Goal: Task Accomplishment & Management: Use online tool/utility

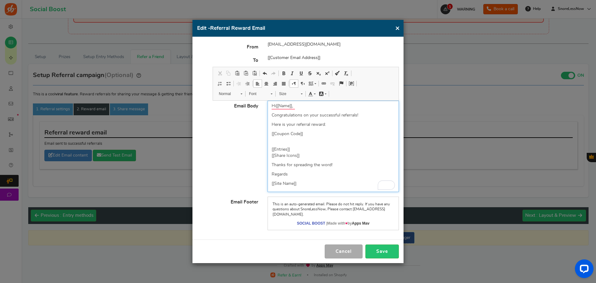
click at [321, 185] on p "[[Site Name]]" at bounding box center [333, 183] width 123 height 6
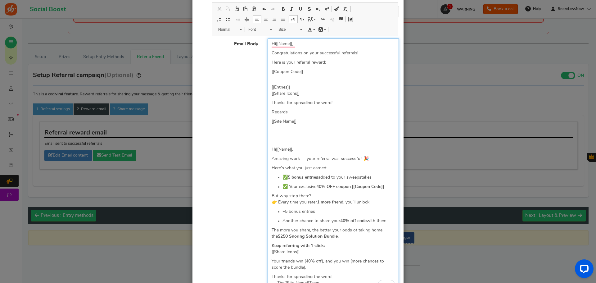
scroll to position [62, 0]
click at [318, 212] on p "+5 bonus entries" at bounding box center [339, 211] width 112 height 6
click at [379, 177] on p "✅ 5 bonus entries added to your sweepstakes" at bounding box center [339, 177] width 112 height 6
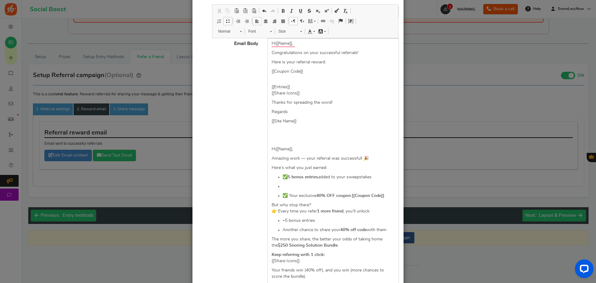
scroll to position [161, 0]
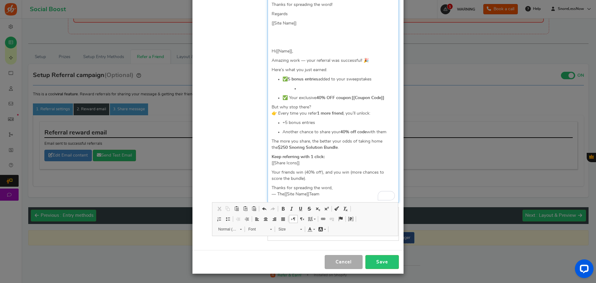
click at [305, 90] on p "To enrich screen reader interactions, please activate Accessibility in Grammarl…" at bounding box center [347, 88] width 96 height 6
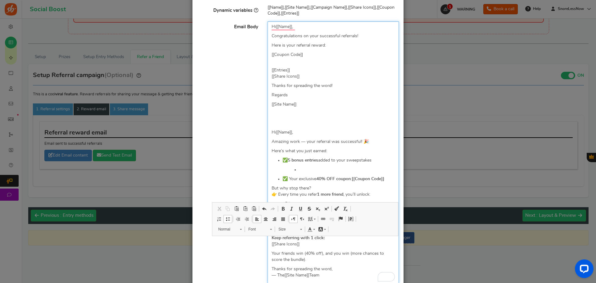
scroll to position [78, 0]
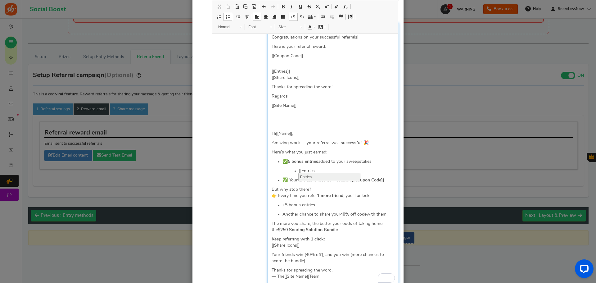
click at [308, 177] on li "Entries" at bounding box center [330, 176] width 62 height 7
click at [323, 189] on p "But why stop there? 👉 Every time you refer 1 more friend , you’ll unlock:" at bounding box center [333, 192] width 123 height 12
click at [338, 149] on p "Here’s what you just earned:" at bounding box center [333, 152] width 123 height 6
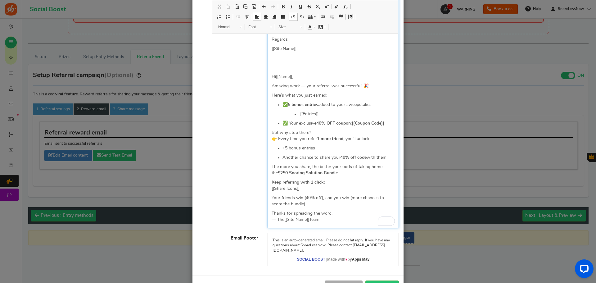
scroll to position [135, 0]
click at [320, 145] on p "+5 bonus entries" at bounding box center [339, 148] width 112 height 6
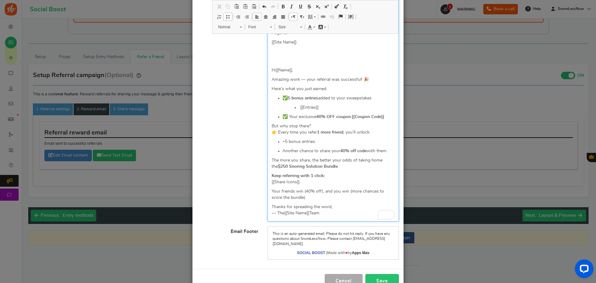
scroll to position [142, 0]
click at [342, 166] on p "The more you share, the better your odds of taking home the $250 Snoring Soluti…" at bounding box center [333, 163] width 123 height 12
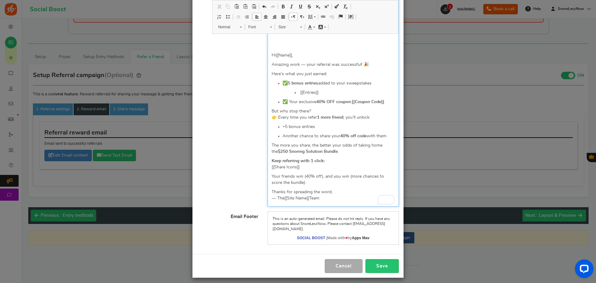
scroll to position [157, 0]
click at [336, 163] on p "Keep referring with 1 click: [[Share Icons]]" at bounding box center [333, 163] width 123 height 12
click at [335, 163] on p "Keep referring with 1 click: [[Share Icons]]" at bounding box center [333, 163] width 123 height 12
click at [317, 166] on p "Keep referring with 1 click: [[Share Icons]]" at bounding box center [333, 163] width 123 height 12
click at [330, 159] on p "Keep referring with 1 click: [[Share Icons]]" at bounding box center [333, 163] width 123 height 12
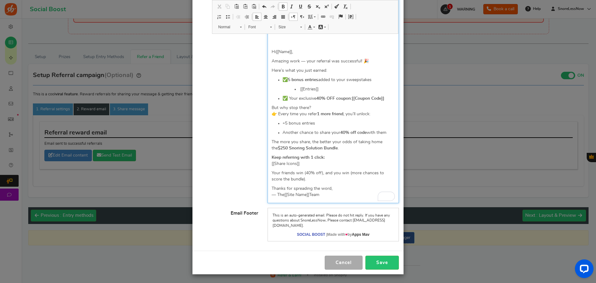
scroll to position [161, 0]
click at [280, 171] on p "Your friends win (40% off), and you win (more chances to score the bundle)." at bounding box center [333, 175] width 123 height 12
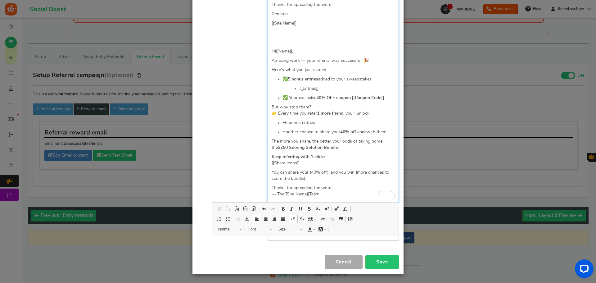
click at [346, 177] on p "You can share your (40% off), and you win (more chances to score the bundle)." at bounding box center [333, 175] width 123 height 12
click at [308, 171] on p "You can share your (40% off), and you win (more chances to score the bundle)." at bounding box center [333, 175] width 123 height 12
click at [338, 172] on p "You can share your extra (40% off), and you win (more chances to score the bund…" at bounding box center [333, 175] width 123 height 12
click at [367, 176] on p "You can share your extra (40% off) coupons, and you win (more chances to score …" at bounding box center [333, 175] width 123 height 12
click at [347, 181] on p "You can share your extra (40% off) coupons, and you win (more chances to score …" at bounding box center [333, 175] width 123 height 12
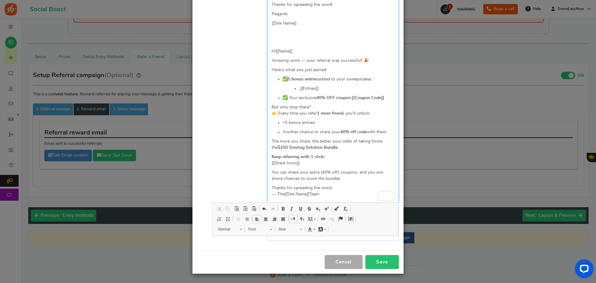
click at [335, 179] on p "You can share your extra (40% off) coupons, and you win (more chances to score …" at bounding box center [333, 175] width 123 height 12
click at [348, 188] on p "Thanks for spreading the word, — The [[Site Name]] Team" at bounding box center [333, 191] width 123 height 12
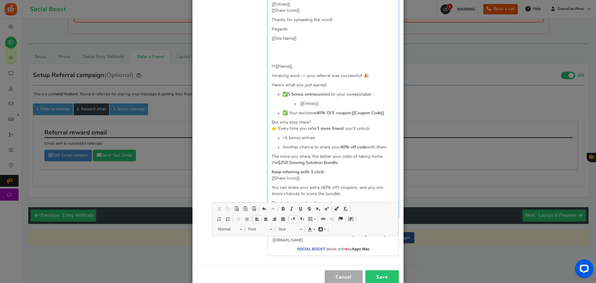
scroll to position [145, 0]
click at [326, 122] on p "But why stop there? 👉 Every time you refer 1 more friend , you’ll unlock:" at bounding box center [333, 126] width 123 height 12
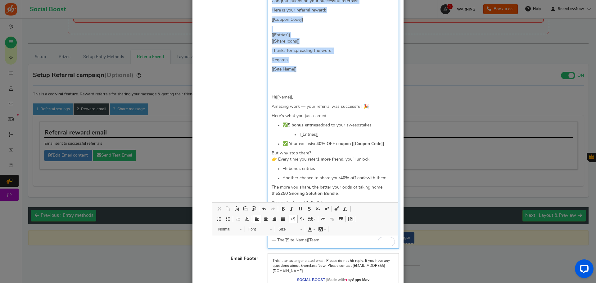
scroll to position [0, 0]
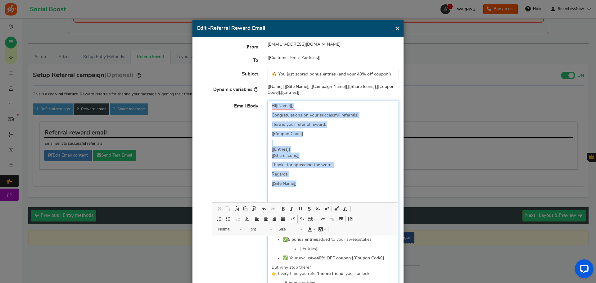
drag, startPoint x: 313, startPoint y: 74, endPoint x: 254, endPoint y: -9, distance: 101.8
click at [254, 0] on html "For the best experience, view this on a desktop! Social Boost Book a call 1 WAR…" at bounding box center [298, 114] width 596 height 283
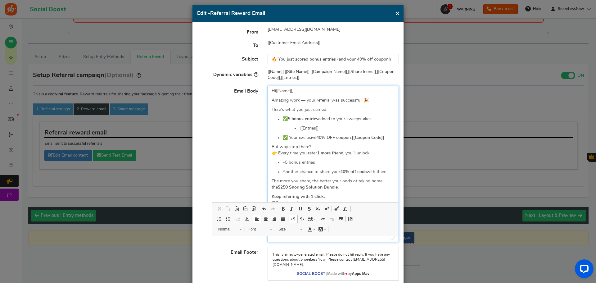
scroll to position [15, 0]
click at [338, 108] on p "Here’s what you just earned:" at bounding box center [333, 109] width 123 height 6
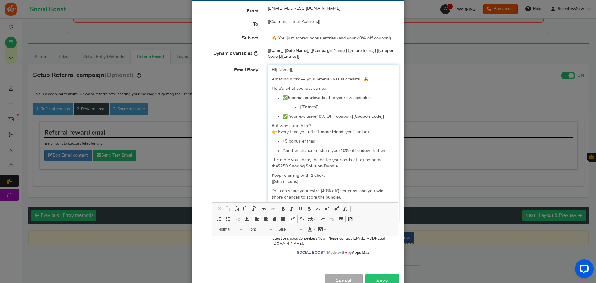
scroll to position [36, 0]
click at [338, 108] on p "[[Entries]]" at bounding box center [347, 107] width 96 height 6
click at [382, 96] on p "✅ 5 bonus entries added to your sweepstakes" at bounding box center [339, 97] width 112 height 6
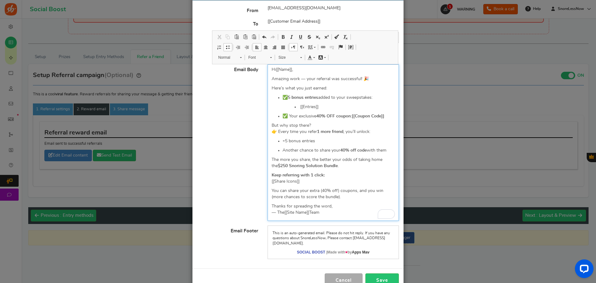
click at [351, 110] on ul "✅ 5 bonus entries added to your sweepstakes: [[Entries]] ✅ Your exclusive 40% O…" at bounding box center [333, 106] width 123 height 25
click at [338, 142] on p "+5 bonus entries" at bounding box center [339, 141] width 112 height 6
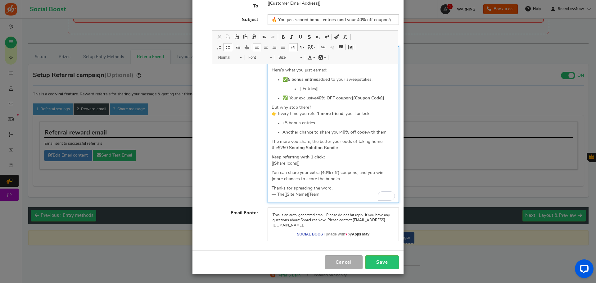
scroll to position [55, 0]
click at [375, 262] on button "Save" at bounding box center [383, 262] width 34 height 14
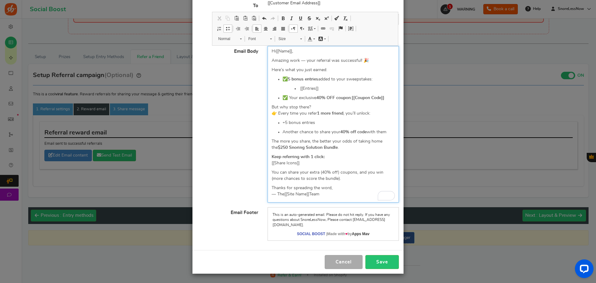
drag, startPoint x: 327, startPoint y: 194, endPoint x: 258, endPoint y: 44, distance: 164.8
click at [258, 44] on body "For the best experience, view this on a desktop! Social Boost Book a call 1 WAR…" at bounding box center [298, 128] width 596 height 310
click at [306, 69] on span "Copy" at bounding box center [308, 69] width 19 height 9
copy div "Hi [[Name]] , Amazing work — your referral was successful! 🎉 Here’s what you ju…"
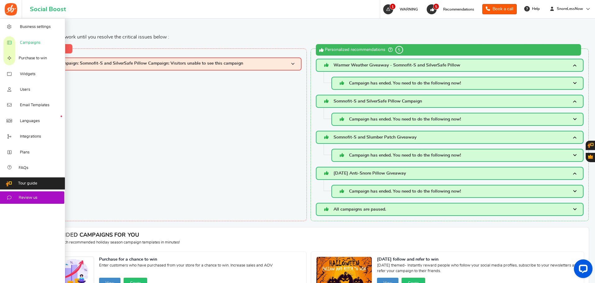
click at [34, 48] on link "Campaigns" at bounding box center [32, 42] width 65 height 16
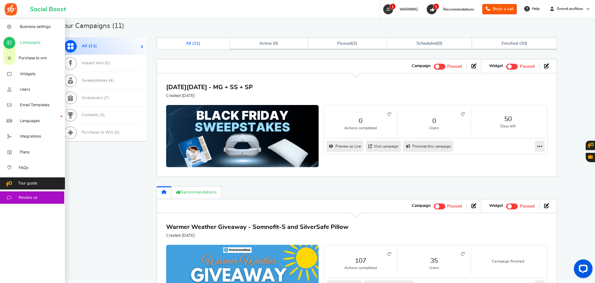
scroll to position [331, 0]
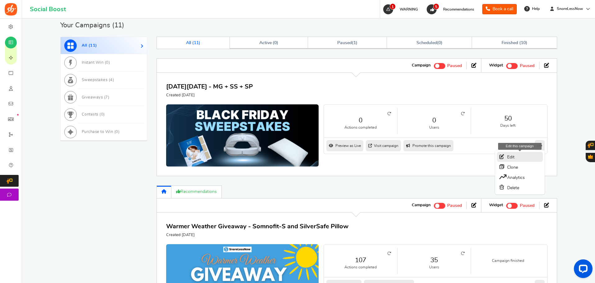
click at [521, 157] on link "Edit" at bounding box center [520, 157] width 46 height 10
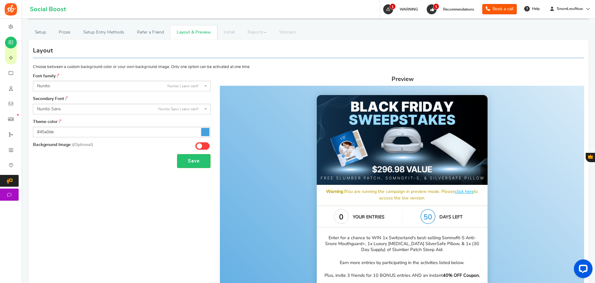
scroll to position [47, 0]
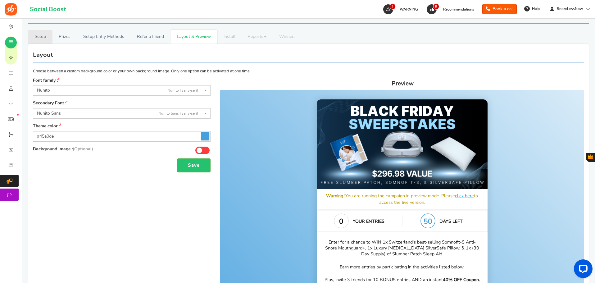
click at [40, 36] on link "Setup" at bounding box center [40, 37] width 24 height 14
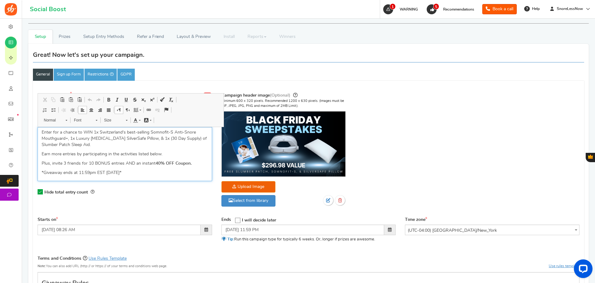
click at [64, 163] on p "Plus, invite 3 friends for 10 BONUS entries AND an instant 40% OFF Coupon." at bounding box center [125, 163] width 166 height 6
click at [67, 162] on p "Plus, invite 3 friends for 10 BONUS entries AND an instant 40% OFF Coupon." at bounding box center [125, 163] width 166 height 6
click at [89, 162] on p "Plus, invite friends for 10 BONUS entries AND an instant 40% OFF Coupon." at bounding box center [125, 163] width 166 height 6
click at [117, 163] on p "Plus, invite friends for 5 BONUS entries AND an instant 40% OFF Coupon." at bounding box center [125, 163] width 166 height 6
click at [161, 173] on p "*Giveaway ends at 11:59pm EST [DATE]*" at bounding box center [125, 173] width 166 height 6
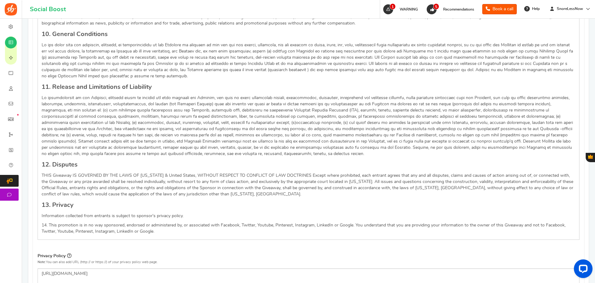
scroll to position [753, 0]
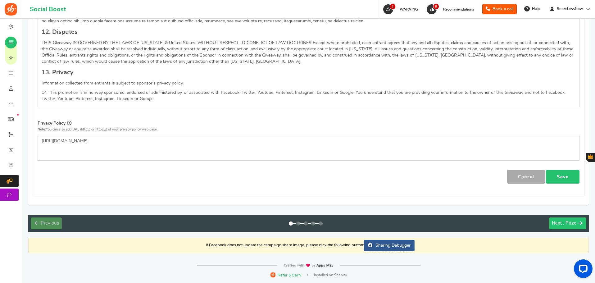
click at [563, 172] on link "Save" at bounding box center [563, 177] width 34 height 14
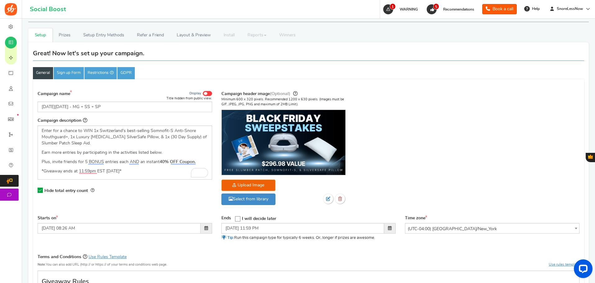
scroll to position [48, 0]
click at [60, 72] on link "Sign up Form" at bounding box center [69, 73] width 30 height 12
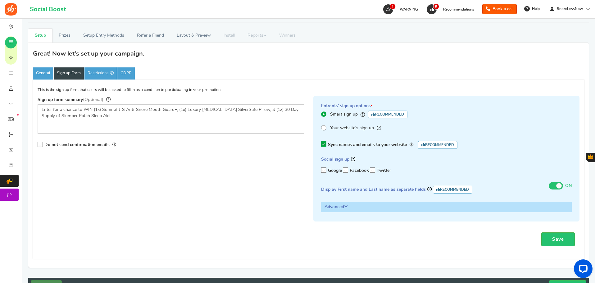
click at [344, 205] on h3 "Advanced" at bounding box center [446, 206] width 250 height 9
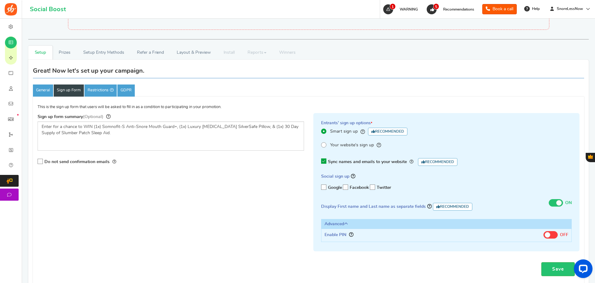
scroll to position [31, 0]
click at [100, 90] on link "Restrictions" at bounding box center [100, 91] width 32 height 12
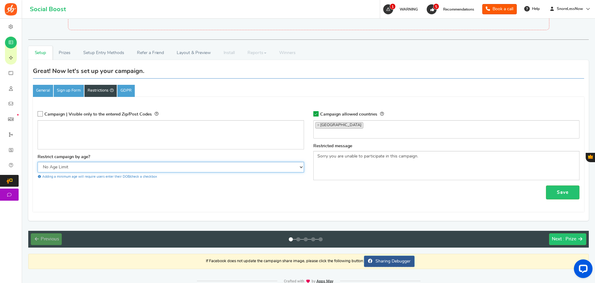
click at [174, 168] on select "No Age Limit 13+ Required Checkbox 18+ Required Checkbox 21+ Required Checkbox" at bounding box center [171, 167] width 267 height 11
select select "18CHK"
click at [38, 162] on select "No Age Limit 13+ Required Checkbox 18+ Required Checkbox 21+ Required Checkbox" at bounding box center [171, 167] width 267 height 11
click at [162, 165] on select "No Age Limit 13+ Required Checkbox 18+ Required Checkbox 21+ Required Checkbox" at bounding box center [171, 167] width 267 height 11
select select
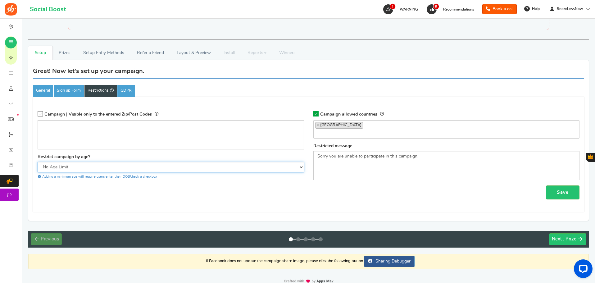
click at [38, 162] on select "No Age Limit 13+ Required Checkbox 18+ Required Checkbox 21+ Required Checkbox" at bounding box center [171, 167] width 267 height 11
click at [127, 91] on link "GDPR" at bounding box center [125, 91] width 17 height 12
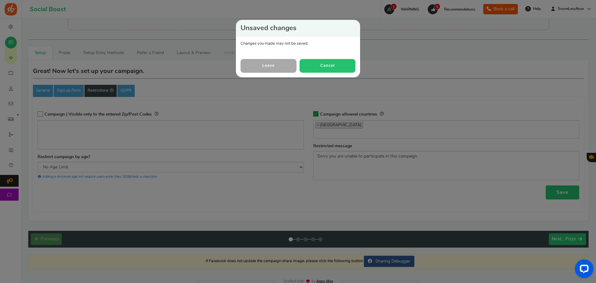
click at [315, 65] on button "Cancel" at bounding box center [328, 65] width 56 height 13
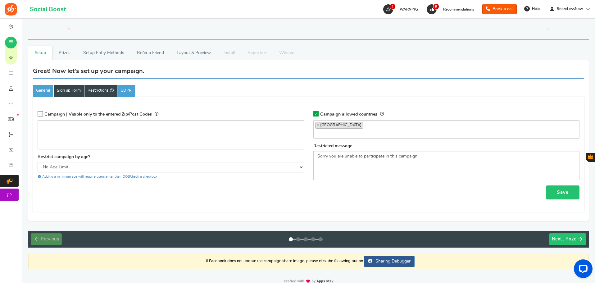
click at [71, 89] on link "Sign up Form" at bounding box center [69, 91] width 30 height 12
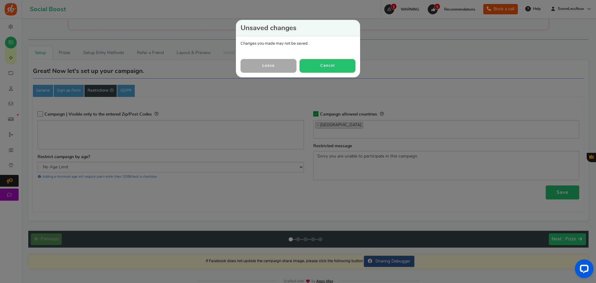
click at [277, 66] on link "Leave" at bounding box center [269, 65] width 56 height 13
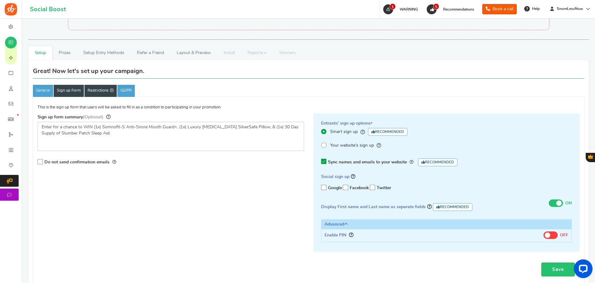
click at [94, 91] on link "Restrictions" at bounding box center [100, 91] width 32 height 12
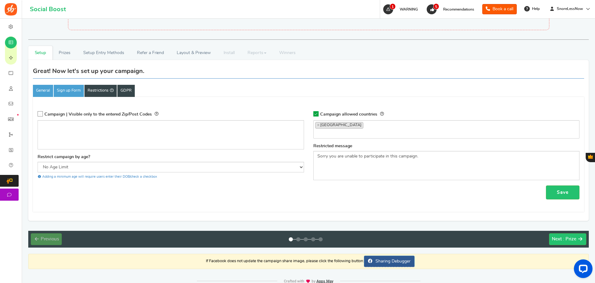
click at [135, 87] on link "GDPR" at bounding box center [125, 91] width 17 height 12
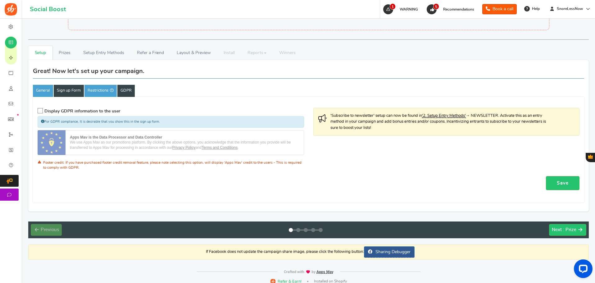
click at [70, 86] on link "Sign up Form" at bounding box center [69, 91] width 30 height 12
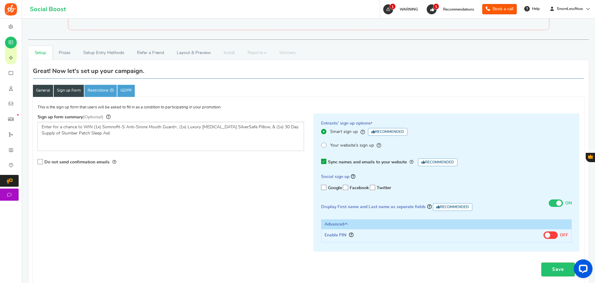
click at [35, 94] on link "General" at bounding box center [43, 91] width 20 height 12
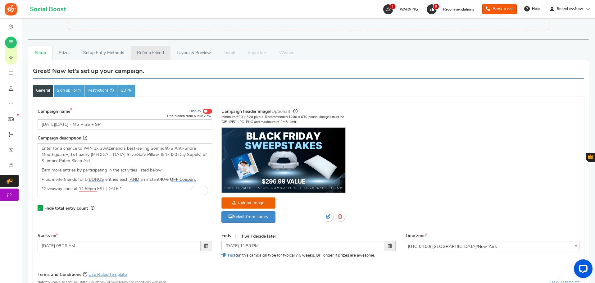
click at [145, 50] on link "Refer a Friend" at bounding box center [151, 53] width 40 height 14
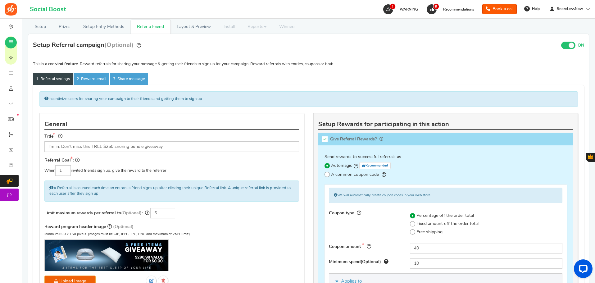
scroll to position [57, 0]
click at [39, 26] on link "Setup" at bounding box center [40, 27] width 24 height 14
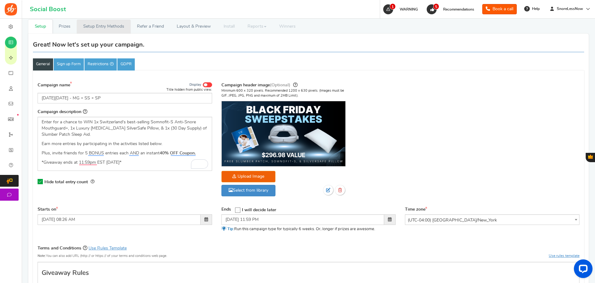
click at [100, 23] on link "Setup Entry Methods" at bounding box center [104, 27] width 54 height 14
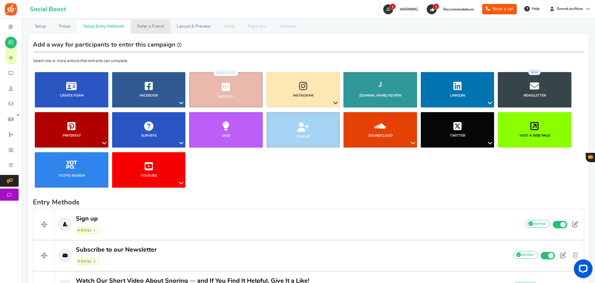
click at [143, 26] on link "Refer a Friend" at bounding box center [151, 27] width 40 height 14
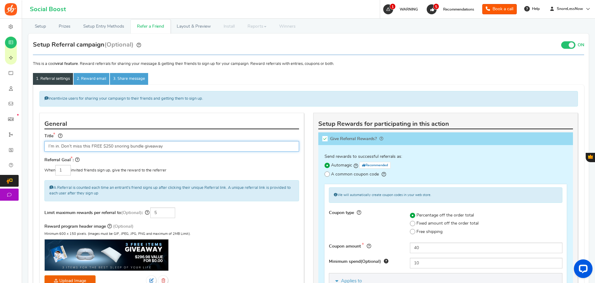
click at [112, 145] on input "I’m in. Don’t miss this FREE $250 snoring bundle giveaway" at bounding box center [171, 146] width 255 height 11
click at [177, 147] on input "I’m in. Don’t miss this FREE $297 snoring bundle giveaway" at bounding box center [171, 146] width 255 height 11
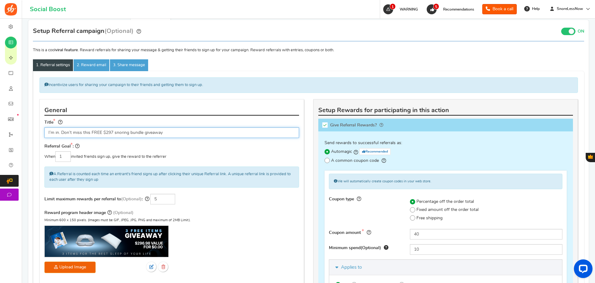
scroll to position [72, 0]
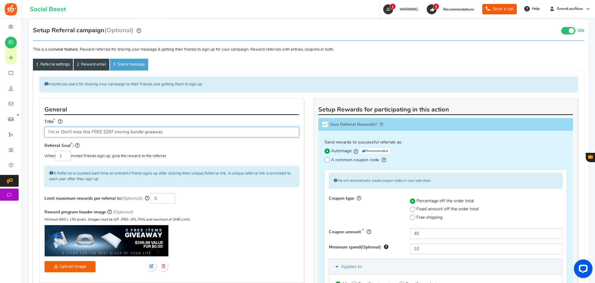
type input "I’m in. Don’t miss this FREE $297 snoring bundle giveaway"
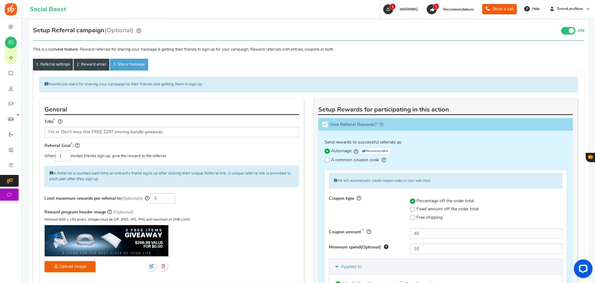
click at [97, 69] on link "2. Reward email" at bounding box center [92, 65] width 36 height 12
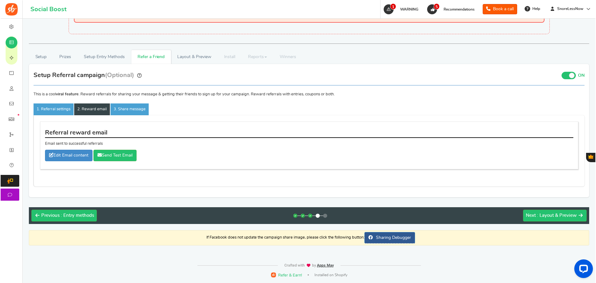
scroll to position [27, 0]
click at [69, 159] on link "Edit Email content" at bounding box center [68, 155] width 48 height 11
type input "Thank you for your referral"
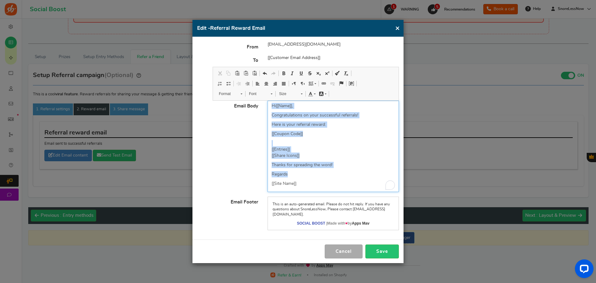
drag, startPoint x: 305, startPoint y: 185, endPoint x: 244, endPoint y: 95, distance: 108.5
click at [244, 95] on body "For the best experience, view this on a desktop! Social Boost Book a call 1 WAR…" at bounding box center [298, 128] width 596 height 310
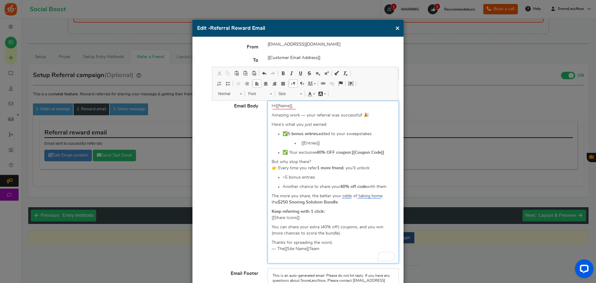
click at [327, 107] on p "Hi [[Name]] ," at bounding box center [333, 106] width 123 height 6
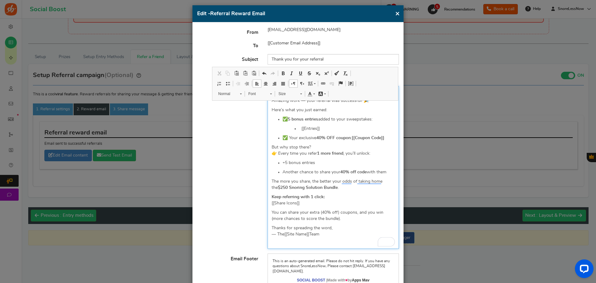
scroll to position [16, 0]
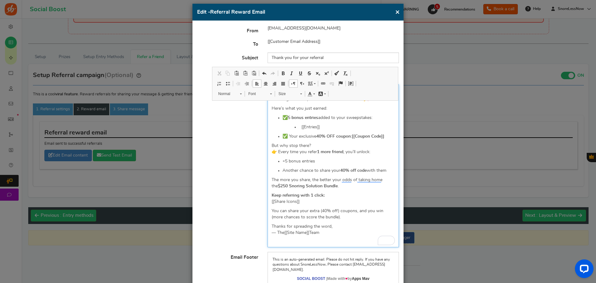
click at [281, 185] on strong "$250 Snoring Solution Bundle" at bounding box center [308, 186] width 60 height 4
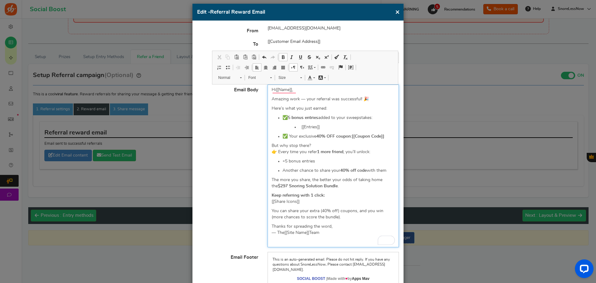
click at [351, 184] on p "The more you share, the better your odds of taking home the $297 Snoring Soluti…" at bounding box center [333, 183] width 123 height 12
click at [351, 186] on p "The more you share, the better your odds of taking home the $297 Snoring Soluti…" at bounding box center [333, 183] width 123 height 12
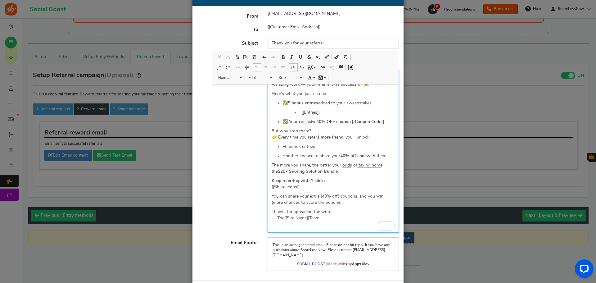
scroll to position [0, 0]
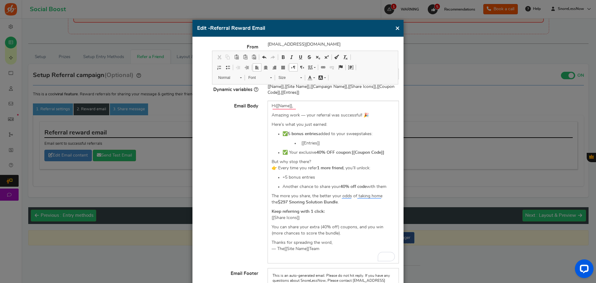
click at [369, 41] on div "From noreply@sb.ammailer.com To [[Customer Email Address]] Subject Thank you fo…" at bounding box center [298, 174] width 211 height 274
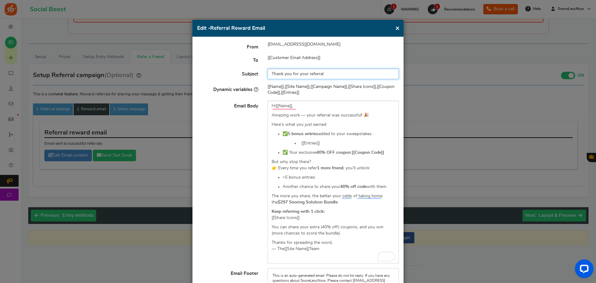
click at [312, 74] on input "Thank you for your referral" at bounding box center [333, 74] width 131 height 11
paste input "🔥 You just scored bonus entries (and your 40% off coupon!)"
click at [273, 72] on input "🔥 You just scored bonus entries (and your 40% off coupon!)" at bounding box center [333, 74] width 131 height 11
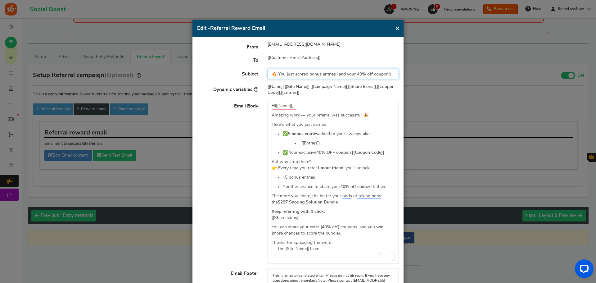
drag, startPoint x: 296, startPoint y: 72, endPoint x: 395, endPoint y: 72, distance: 99.4
click at [395, 72] on input "🔥 You just scored bonus entries (and your 40% off coupon!)" at bounding box center [333, 74] width 131 height 11
type input "🔥 You just scored bonus entries (and your 40% off coupon!)"
click at [334, 107] on p "Hi [[Name]] ," at bounding box center [333, 106] width 123 height 6
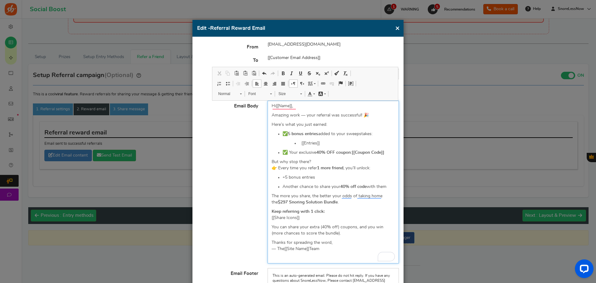
click at [340, 128] on div "Hi [[Name]] , Amazing work — your referral was successful! 🎉 Here’s what you ju…" at bounding box center [333, 182] width 131 height 163
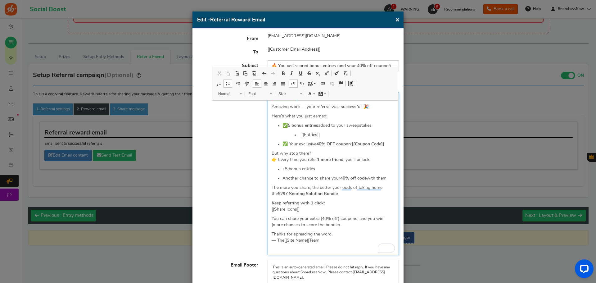
scroll to position [10, 0]
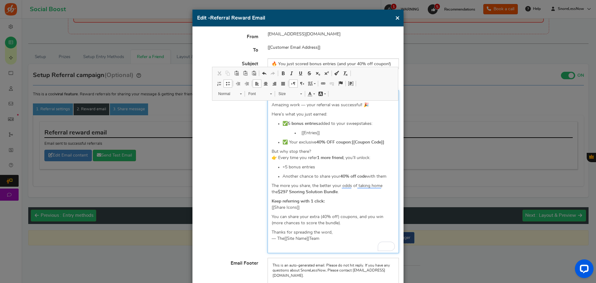
click at [340, 133] on p "[[Entries]]" at bounding box center [347, 133] width 96 height 6
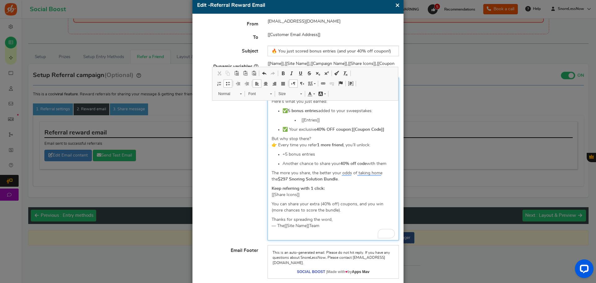
scroll to position [24, 0]
click at [338, 134] on div "Hi [[Name]] , Amazing work — your referral was successful! 🎉 Here’s what you ju…" at bounding box center [333, 158] width 131 height 163
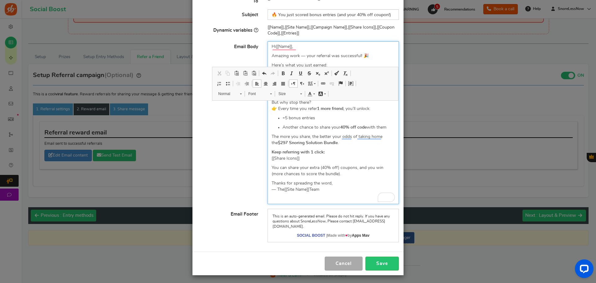
scroll to position [61, 0]
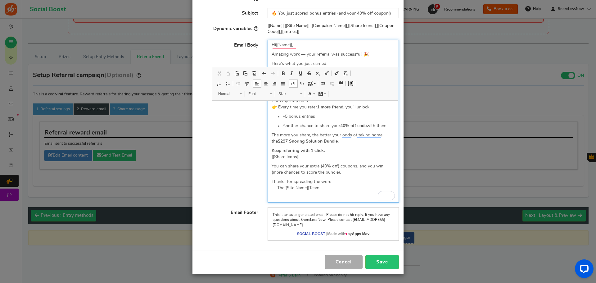
click at [346, 150] on p "Keep referring with 1 click: [[Share Icons]]" at bounding box center [333, 154] width 123 height 12
click at [344, 190] on p "Thanks for spreading the word, — The [[Site Name]] Team" at bounding box center [333, 185] width 123 height 12
click at [383, 260] on button "Save" at bounding box center [383, 262] width 34 height 14
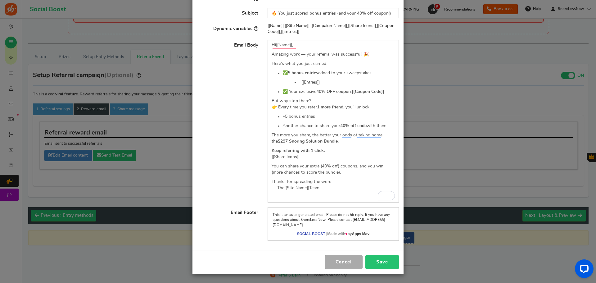
click at [375, 262] on button "Save" at bounding box center [383, 262] width 34 height 14
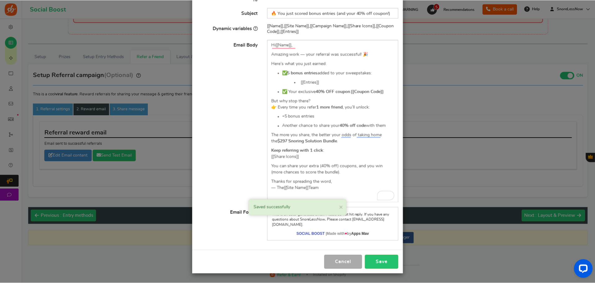
scroll to position [0, 0]
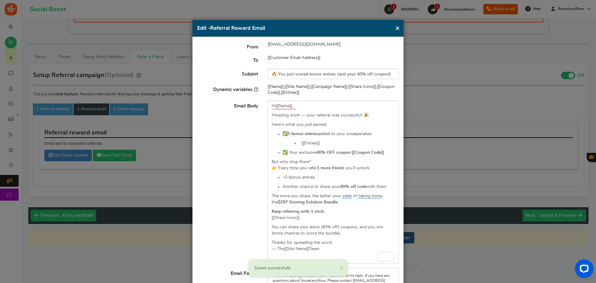
click at [398, 30] on button "×" at bounding box center [397, 28] width 5 height 8
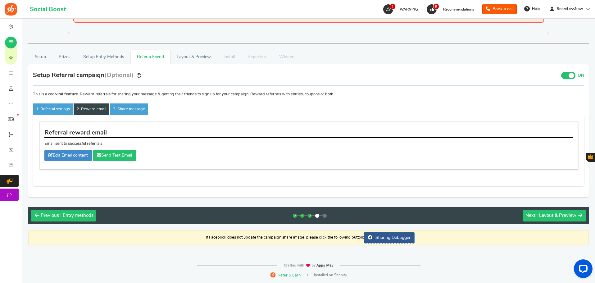
scroll to position [15, 0]
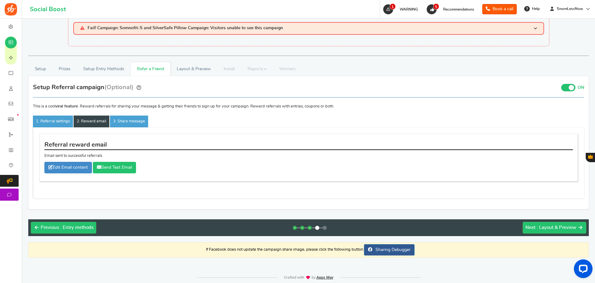
click at [112, 167] on link "Send Test Email" at bounding box center [114, 167] width 43 height 11
click at [130, 120] on link "3. Share message" at bounding box center [129, 122] width 38 height 12
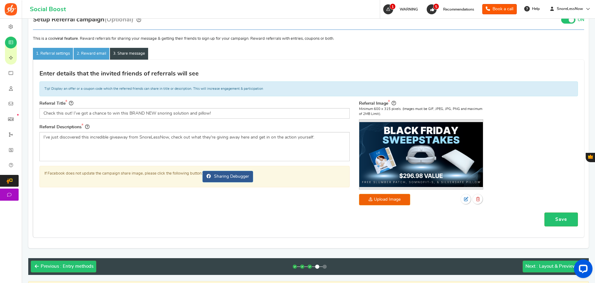
scroll to position [83, 0]
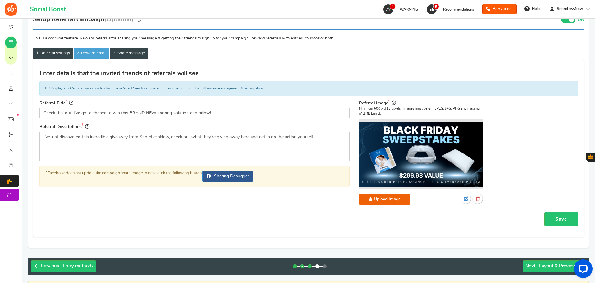
click at [58, 54] on link "1. Referral settings" at bounding box center [53, 54] width 40 height 12
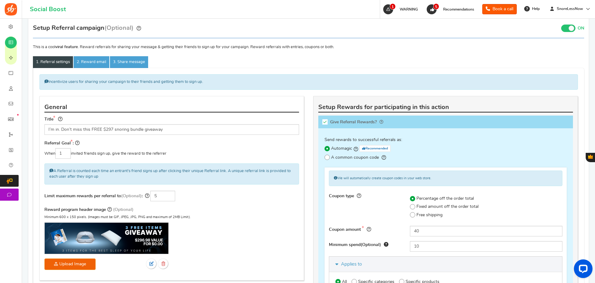
scroll to position [74, 0]
click at [114, 60] on link "3. Share message" at bounding box center [129, 63] width 38 height 12
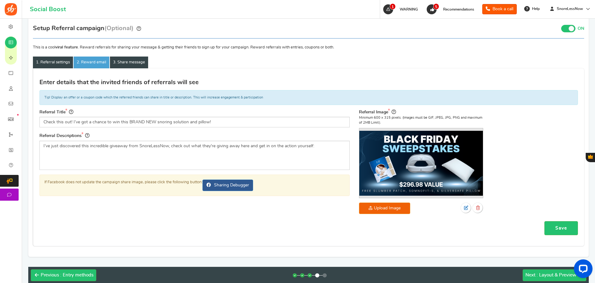
click at [50, 60] on link "1. Referral settings" at bounding box center [53, 63] width 40 height 12
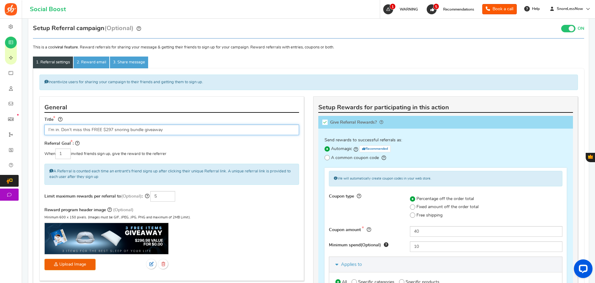
drag, startPoint x: 174, startPoint y: 132, endPoint x: 48, endPoint y: 117, distance: 127.0
click at [48, 117] on div "Title I’m in. Don’t miss this FREE $297 snoring bundle giveaway" at bounding box center [171, 125] width 255 height 19
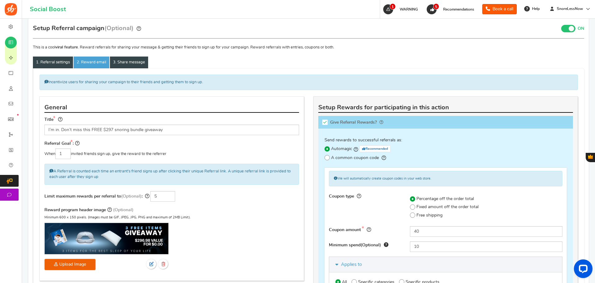
click at [126, 60] on link "3. Share message" at bounding box center [129, 63] width 38 height 12
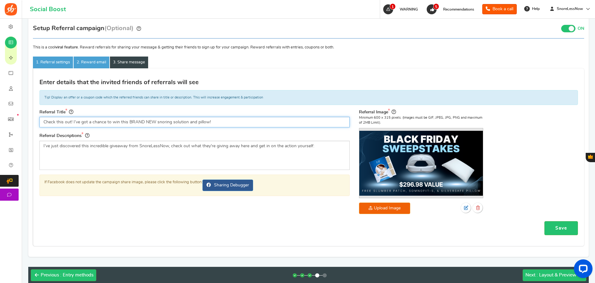
click at [93, 121] on input "Check this out! I’ve got a chance to win this BRAND NEW snoring solution and pi…" at bounding box center [194, 122] width 310 height 11
paste input "I’m in. Don’t miss this FREE $297 snoring bundle giveaway"
type input "I’m in. Don’t miss this FREE $297 snoring bundle giveaway!"
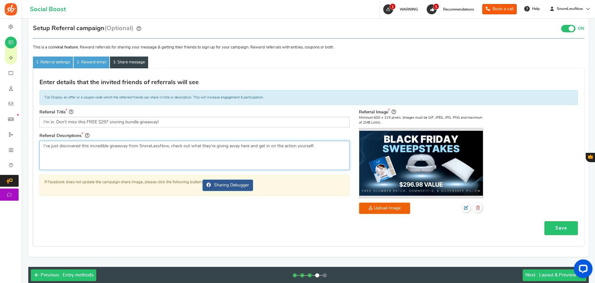
click at [169, 154] on textarea "I’ve just discovered this incredible giveaway from SnoreLessNow, check out what…" at bounding box center [194, 155] width 310 height 29
click at [160, 149] on textarea "I’ve just discovered this incredible giveaway from SnoreLessNow, check out what…" at bounding box center [194, 155] width 310 height 29
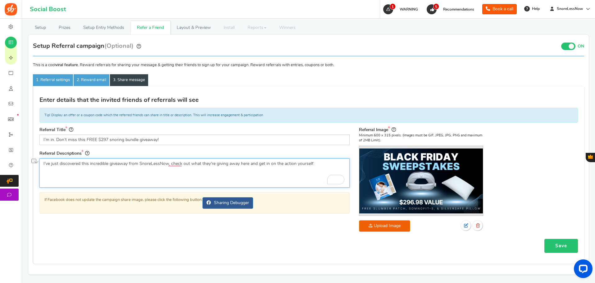
scroll to position [57, 0]
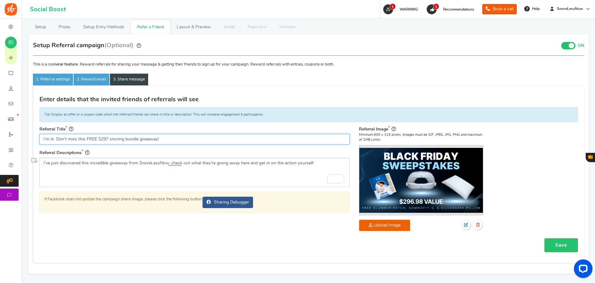
click at [172, 142] on input "I’m in. Don’t miss this FREE $297 snoring bundle giveaway!" at bounding box center [194, 139] width 310 height 11
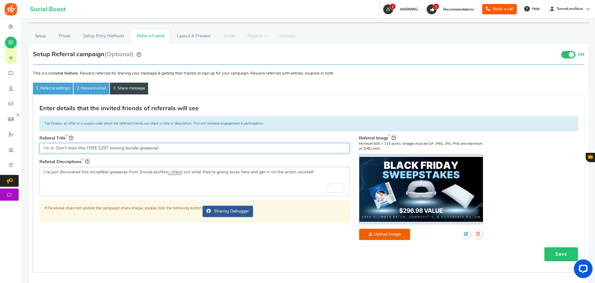
scroll to position [49, 0]
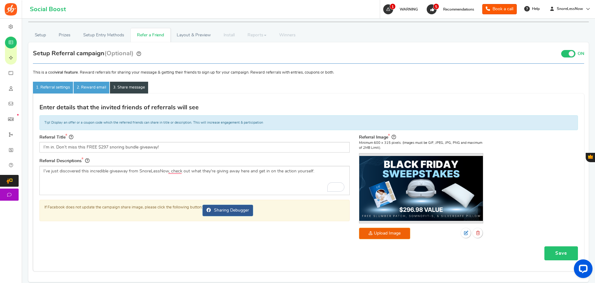
click at [557, 248] on link "Save" at bounding box center [562, 253] width 34 height 14
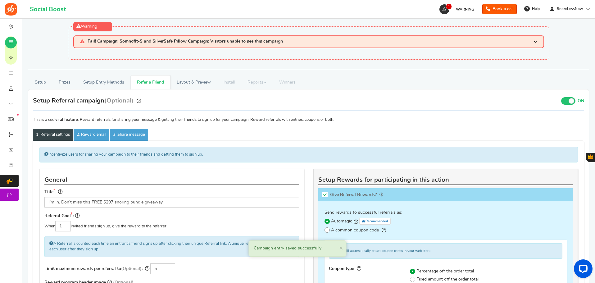
scroll to position [0, 0]
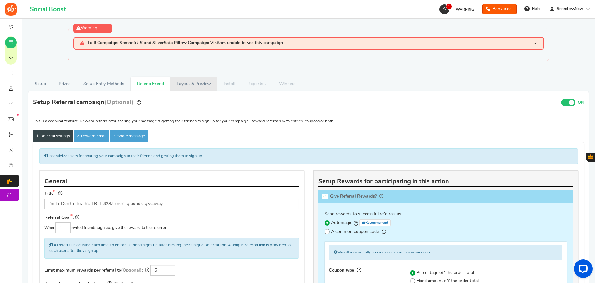
click at [197, 81] on link "Layout & Preview" at bounding box center [194, 84] width 47 height 14
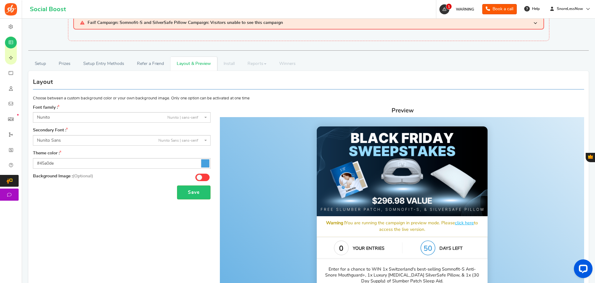
scroll to position [21, 0]
click at [187, 197] on button "Save" at bounding box center [194, 192] width 34 height 14
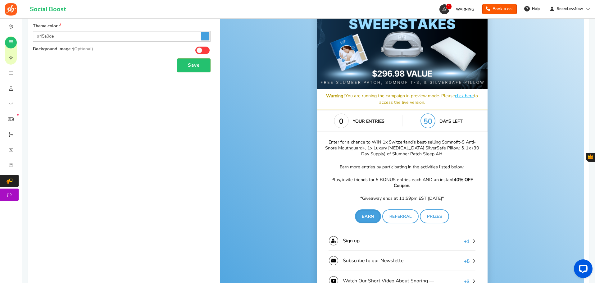
scroll to position [149, 0]
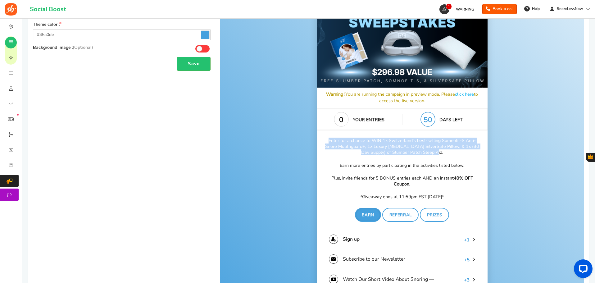
drag, startPoint x: 451, startPoint y: 154, endPoint x: 323, endPoint y: 142, distance: 128.6
click at [323, 142] on p "Enter for a chance to WIN 1x Switzerland's best-selling Somnofit-S Anti-Snore M…" at bounding box center [401, 147] width 157 height 18
copy p "Enter for a chance to WIN 1x Switzerland's best-selling Somnofit-S Anti-Snore M…"
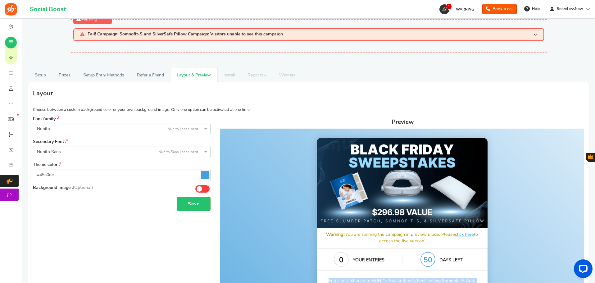
scroll to position [0, 0]
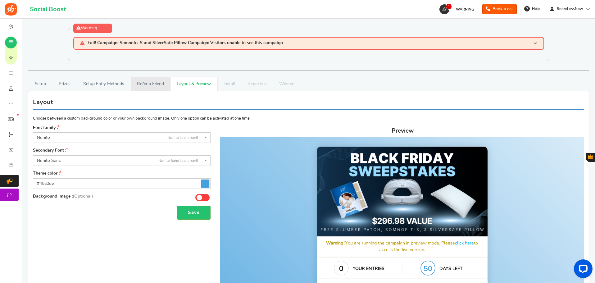
click at [142, 81] on link "Refer a Friend" at bounding box center [151, 84] width 40 height 14
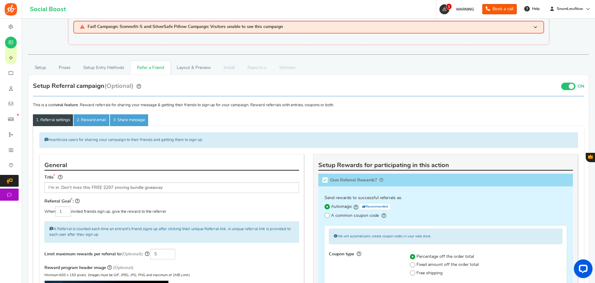
scroll to position [16, 0]
click at [119, 123] on link "3. Share message" at bounding box center [129, 120] width 38 height 12
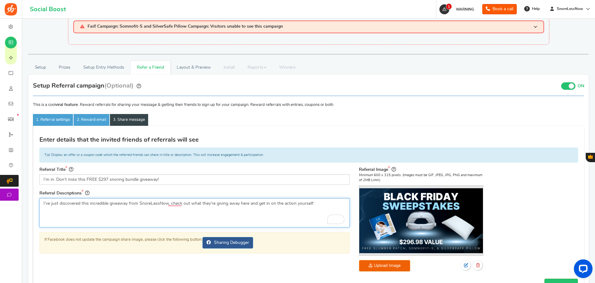
click at [105, 204] on textarea "I’ve just discovered this incredible giveaway from SnoreLessNow, check out what…" at bounding box center [194, 212] width 310 height 29
paste textarea "This bundle is going viral — and you can win it FREE: Switzerland’s top-rated S…"
click at [110, 210] on textarea "I’ve just discovered this incredible giveaway from SnoreLessNow, check out what…" at bounding box center [194, 212] width 310 height 29
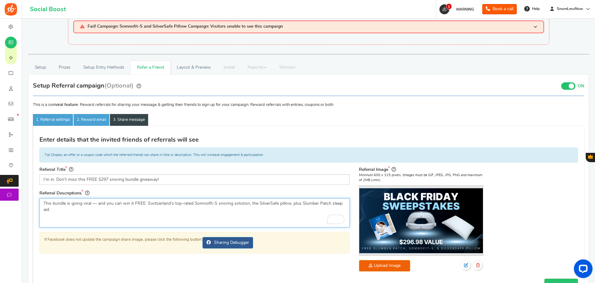
click at [110, 210] on textarea "I’ve just discovered this incredible giveaway from SnoreLessNow, check out what…" at bounding box center [194, 212] width 310 height 29
drag, startPoint x: 247, startPoint y: 203, endPoint x: 195, endPoint y: 201, distance: 51.9
click at [195, 201] on textarea "I’ve just discovered this incredible giveaway from SnoreLessNow, check out what…" at bounding box center [194, 212] width 310 height 29
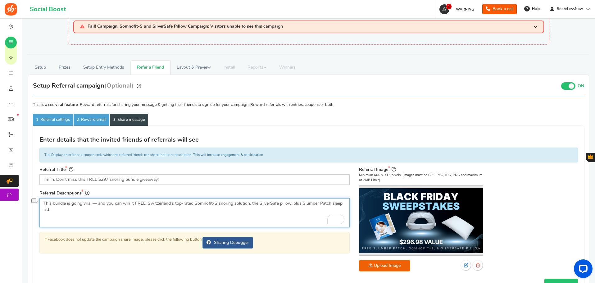
click at [195, 201] on textarea "I’ve just discovered this incredible giveaway from SnoreLessNow, check out what…" at bounding box center [194, 212] width 310 height 29
click at [249, 202] on textarea "I’ve just discovered this incredible giveaway from SnoreLessNow, check out what…" at bounding box center [194, 212] width 310 height 29
click at [294, 201] on textarea "I’ve just discovered this incredible giveaway from SnoreLessNow, check out what…" at bounding box center [194, 212] width 310 height 29
click at [340, 202] on textarea "I’ve just discovered this incredible giveaway from SnoreLessNow, check out what…" at bounding box center [194, 212] width 310 height 29
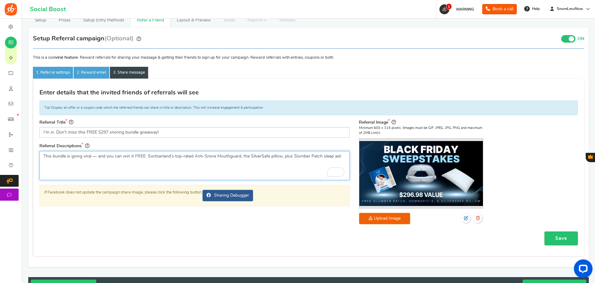
scroll to position [66, 0]
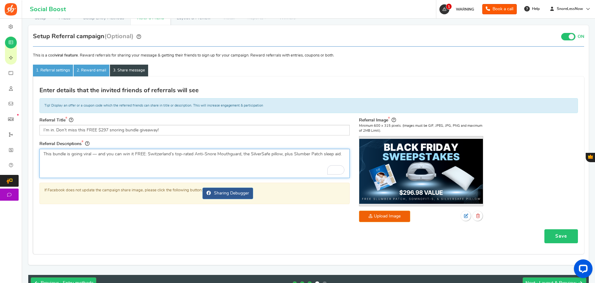
type textarea "This bundle is going viral — and you can win it FREE: Switzerland’s top-rated A…"
click at [559, 233] on link "Save" at bounding box center [562, 236] width 34 height 14
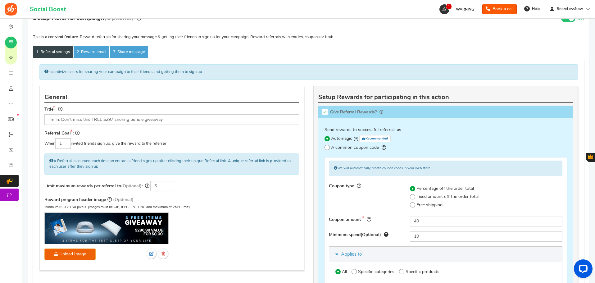
scroll to position [87, 0]
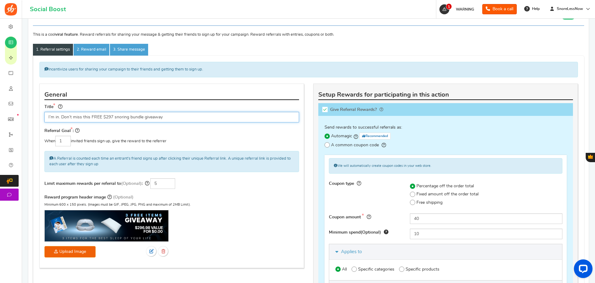
drag, startPoint x: 185, startPoint y: 118, endPoint x: 29, endPoint y: 114, distance: 156.0
click at [29, 114] on div "Setup Referral campaign (Optional) ON OFF Important! The referral program is on…" at bounding box center [308, 247] width 561 height 487
click at [217, 101] on div "General Title I’m in. Don’t miss this FREE $297 snoring bundle giveaway Referra…" at bounding box center [171, 176] width 265 height 185
click at [79, 48] on link "2. Reward email" at bounding box center [92, 50] width 36 height 12
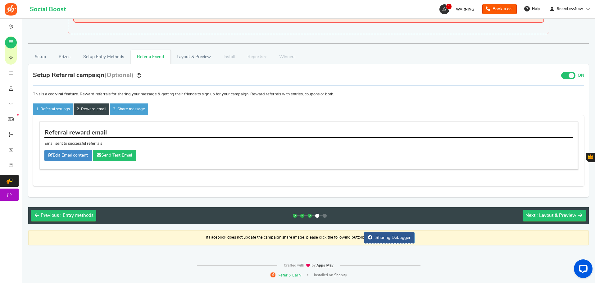
scroll to position [27, 0]
click at [71, 154] on link "Edit Email content" at bounding box center [68, 155] width 48 height 11
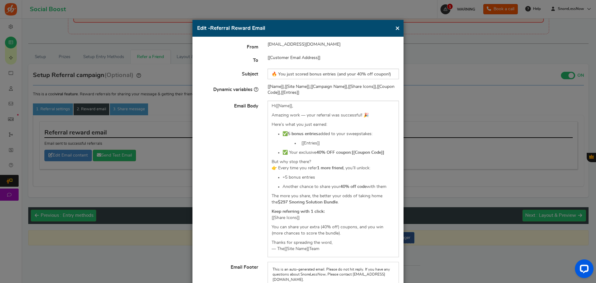
click at [396, 29] on button "×" at bounding box center [397, 28] width 5 height 8
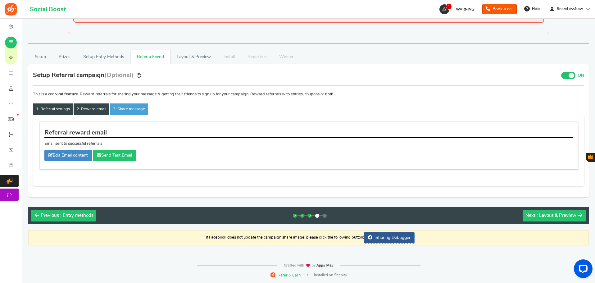
click at [49, 109] on link "1. Referral settings" at bounding box center [53, 109] width 40 height 12
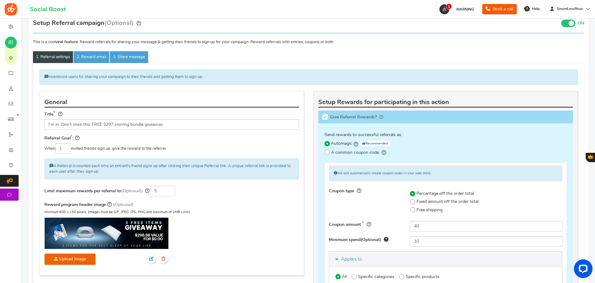
scroll to position [80, 0]
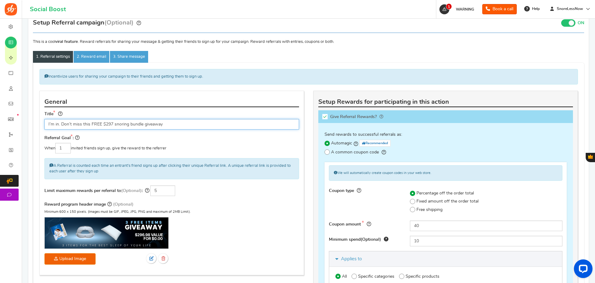
click at [108, 124] on input "I’m in. Don’t miss this FREE $297 snoring bundle giveaway" at bounding box center [171, 124] width 255 height 11
paste input "Spread the word, stack the entries. Sharing = winning."
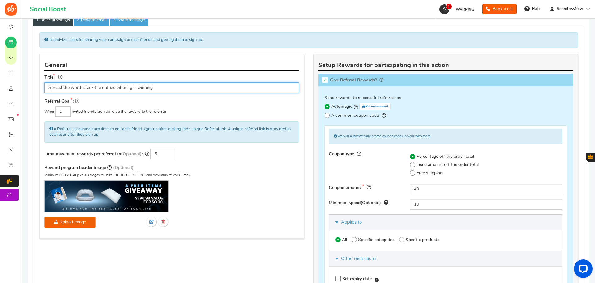
scroll to position [116, 0]
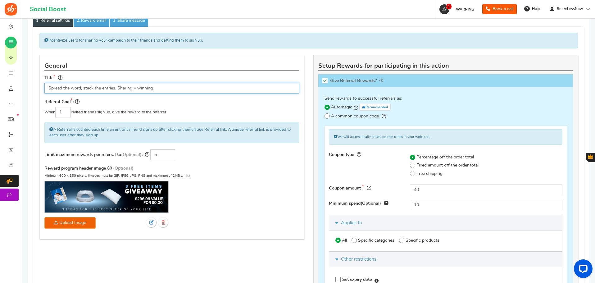
type input "Spread the word, stack the entries. Sharing = winning."
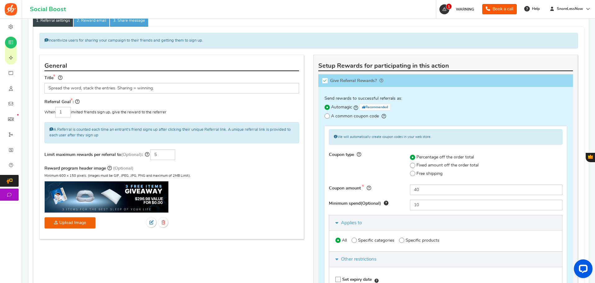
click at [131, 68] on h4 "General" at bounding box center [171, 66] width 255 height 10
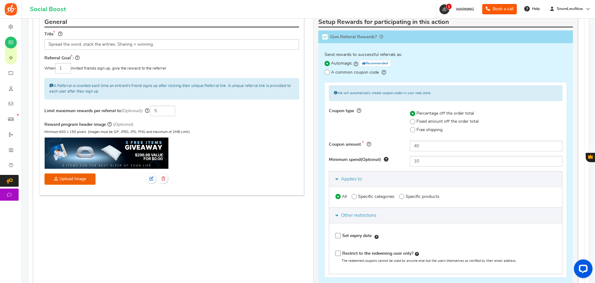
scroll to position [159, 0]
click at [213, 65] on div "When 1 invited friends sign up, give the reward to the referrer" at bounding box center [171, 68] width 255 height 11
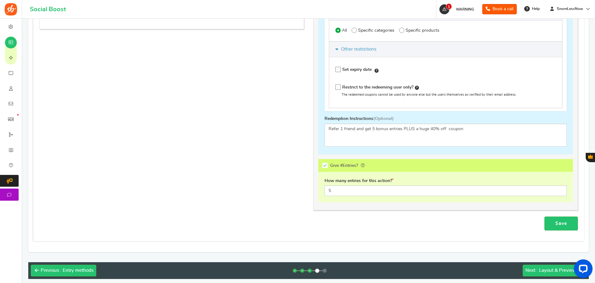
scroll to position [328, 0]
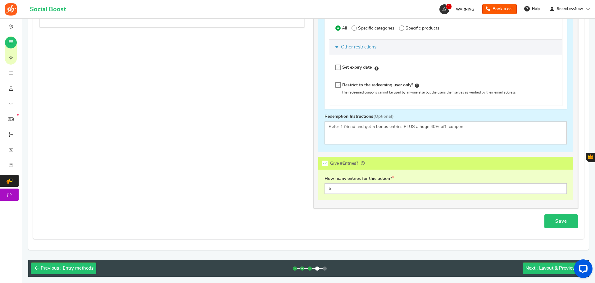
click at [562, 221] on link "Save" at bounding box center [562, 221] width 34 height 14
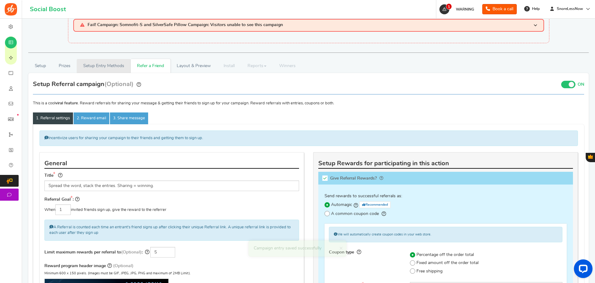
scroll to position [18, 0]
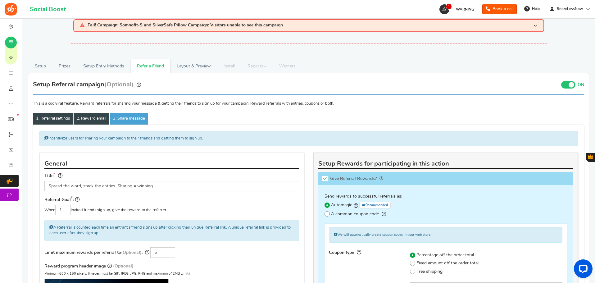
click at [97, 121] on link "2. Reward email" at bounding box center [92, 119] width 36 height 12
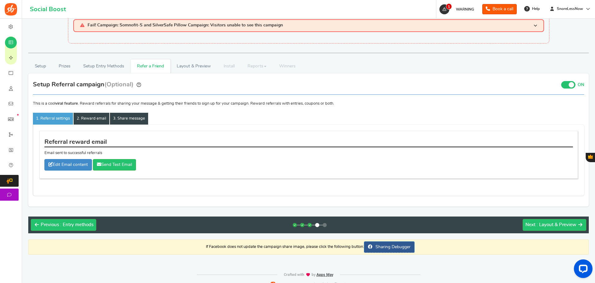
click at [128, 119] on link "3. Share message" at bounding box center [129, 119] width 38 height 12
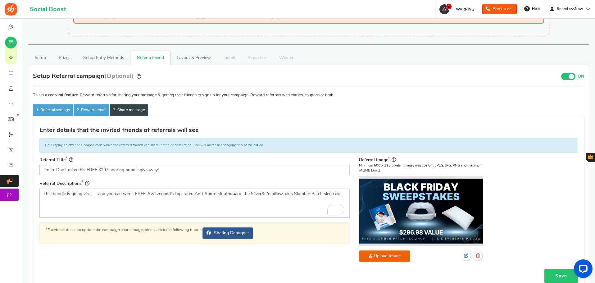
scroll to position [26, 0]
click at [80, 112] on link "2. Reward email" at bounding box center [92, 110] width 36 height 12
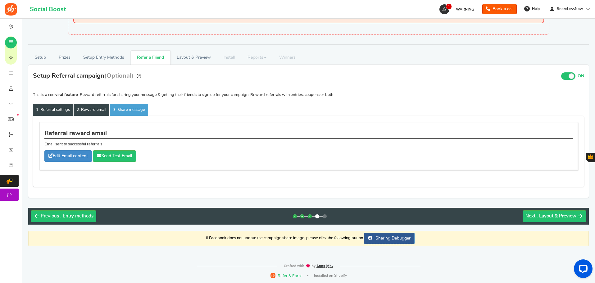
click at [54, 111] on link "1. Referral settings" at bounding box center [53, 110] width 40 height 12
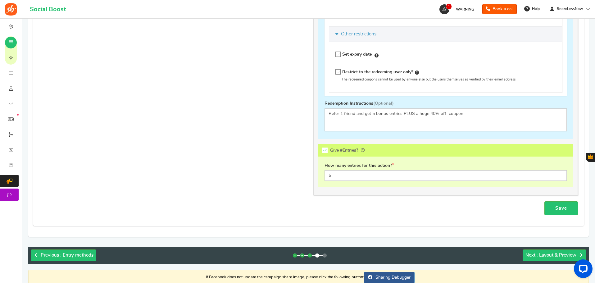
scroll to position [341, 0]
click at [558, 214] on link "Save" at bounding box center [562, 208] width 34 height 14
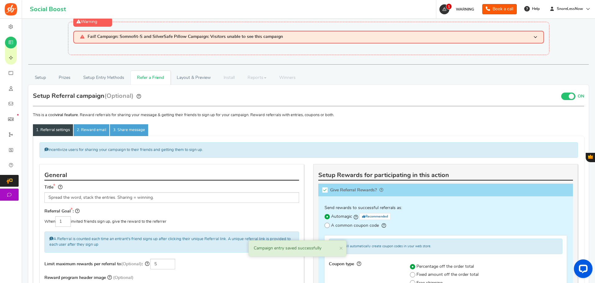
scroll to position [0, 0]
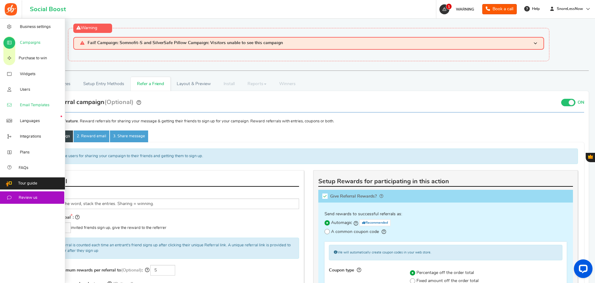
click at [15, 102] on link "Email Templates" at bounding box center [32, 105] width 65 height 16
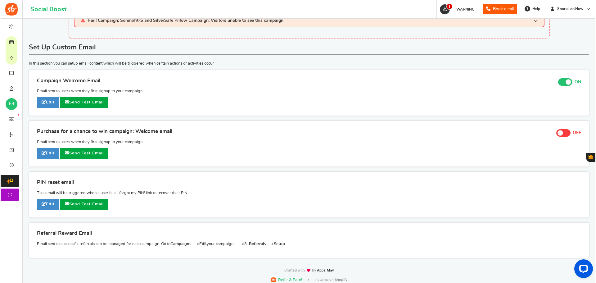
scroll to position [22, 0]
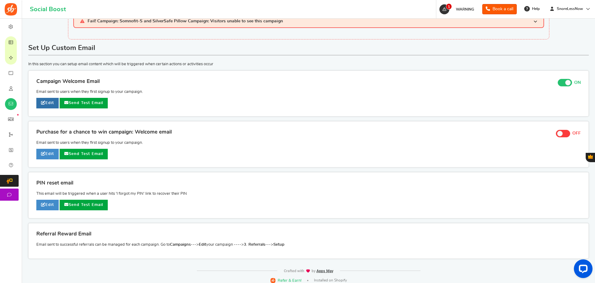
click at [43, 103] on icon at bounding box center [43, 103] width 4 height 4
type input "Welcome to our [[Campaign Name]]"
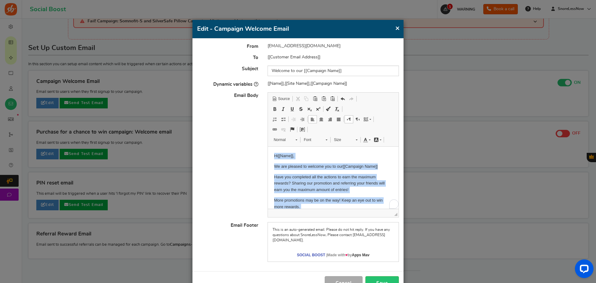
scroll to position [0, 0]
drag, startPoint x: 310, startPoint y: 200, endPoint x: 231, endPoint y: 102, distance: 125.3
click at [268, 147] on html "Hi [[Name]] , We are pleased to welcome you to our [[Campaign Name]] Have you c…" at bounding box center [333, 195] width 131 height 97
copy body "Hi [[Name]] , We are pleased to welcome you to our [[Campaign Name]] Have you c…"
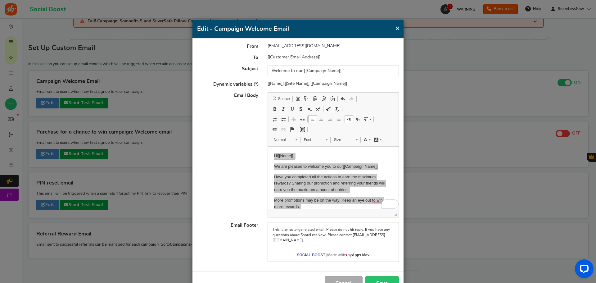
click at [398, 28] on button "×" at bounding box center [397, 28] width 5 height 8
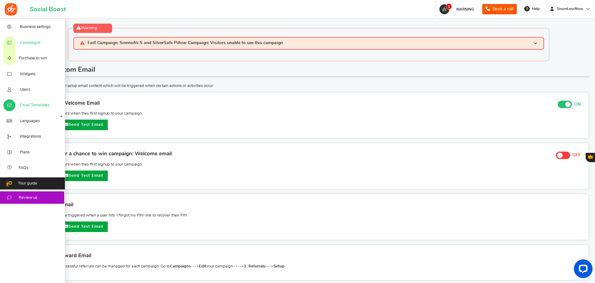
click at [26, 40] on span "Campaigns" at bounding box center [30, 43] width 21 height 6
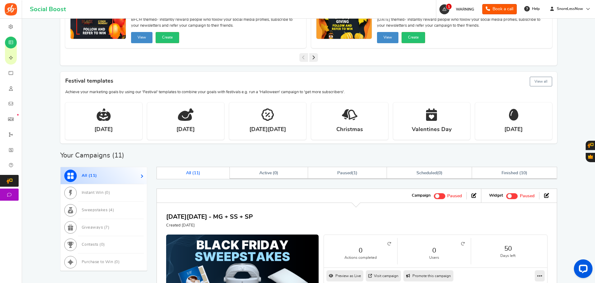
scroll to position [199, 0]
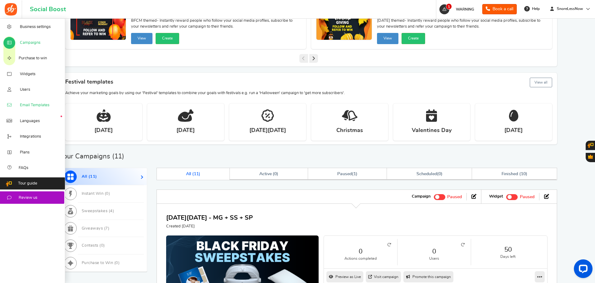
click at [27, 104] on span "Email Templates" at bounding box center [35, 106] width 30 height 6
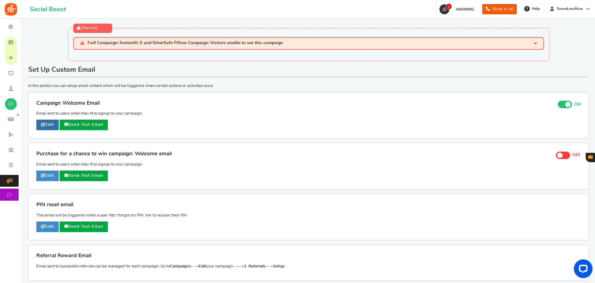
click at [46, 123] on link "Edit" at bounding box center [47, 125] width 22 height 11
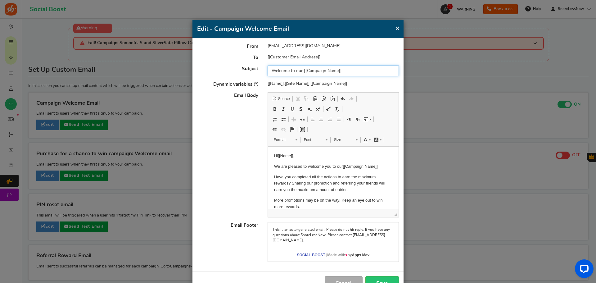
drag, startPoint x: 361, startPoint y: 71, endPoint x: 304, endPoint y: 75, distance: 57.3
click at [304, 75] on input "Welcome to our [[Campaign Name]]" at bounding box center [333, 71] width 131 height 11
type input "Welcome to our Black Friday Sweepstakes Giveaway!"
click at [347, 58] on div "[[Customer Email Address]]" at bounding box center [333, 57] width 141 height 6
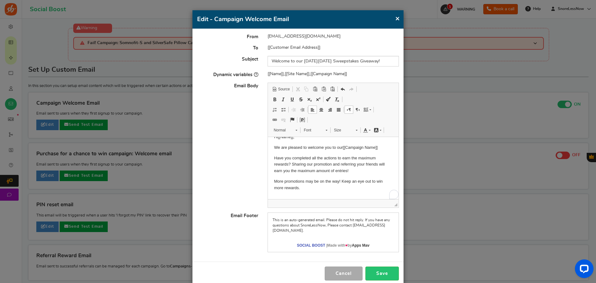
scroll to position [9, 0]
drag, startPoint x: 381, startPoint y: 147, endPoint x: 342, endPoint y: 146, distance: 38.5
click at [342, 146] on p "We are pleased to welcome you to our [[Campaign Name]]" at bounding box center [333, 147] width 118 height 7
click at [343, 146] on p "We are pleased to welcome you to our Giveaway!" at bounding box center [333, 147] width 118 height 7
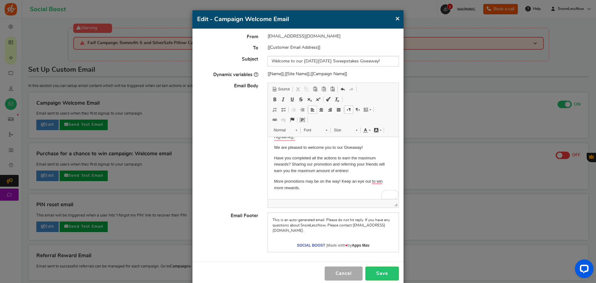
click at [374, 143] on body "Hi [[Name]] , We are pleased to welcome you to our Giveaway! Have you completed…" at bounding box center [333, 176] width 118 height 85
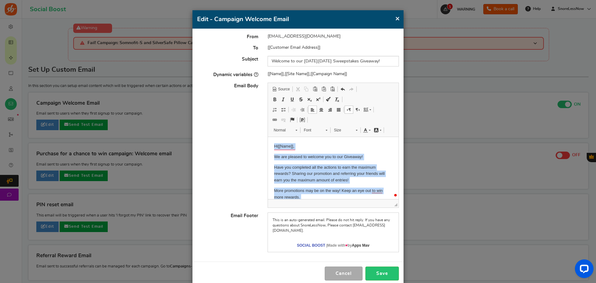
scroll to position [35, 0]
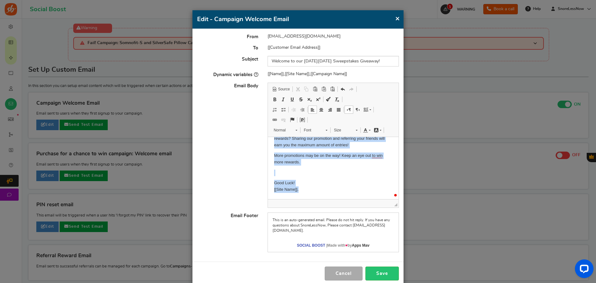
drag, startPoint x: 273, startPoint y: 146, endPoint x: 341, endPoint y: 212, distance: 94.9
click at [341, 199] on html "Hi [[Name]] , We are pleased to welcome you to our Giveaway! Have you completed…" at bounding box center [333, 150] width 131 height 97
copy body "Hi [[Name]] , We are pleased to welcome you to our Giveaway! Have you completed…"
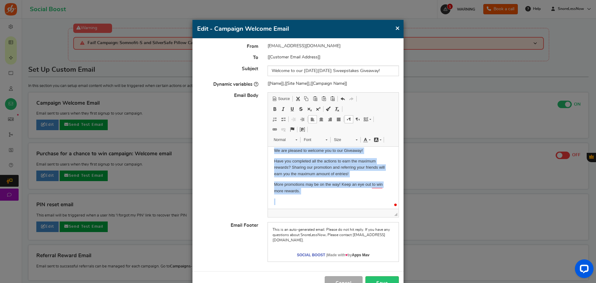
scroll to position [16, 0]
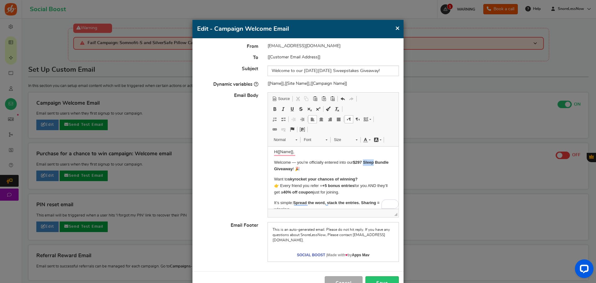
drag, startPoint x: 376, startPoint y: 161, endPoint x: 364, endPoint y: 163, distance: 11.8
click at [364, 163] on p "Welcome — you’re officially entered into our $297 Sleep Bundle Giveaway ! 🎉" at bounding box center [333, 165] width 118 height 13
click at [350, 169] on p "Welcome — you’re officially entered into our $297 Black Friday Sleep Bundle Giv…" at bounding box center [333, 165] width 118 height 13
click at [330, 150] on p "Hi [[Name]] ," at bounding box center [333, 152] width 118 height 7
click at [297, 168] on strong "$297 Black Friday Sleep Bundle Giveaway" at bounding box center [332, 165] width 116 height 11
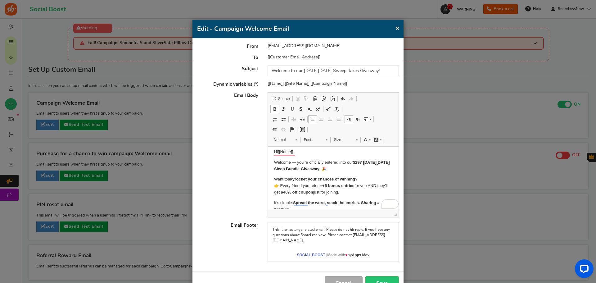
click at [352, 166] on p "Welcome — you’re officially entered into our $297 Black Friday Sleep Bundle Giv…" at bounding box center [333, 165] width 118 height 13
click at [301, 167] on strong "$297 Black Friday Sleep Bundle Giveaway" at bounding box center [332, 165] width 116 height 11
click at [313, 168] on strong "$297 Black Friday Sleep Bundle Giveaway" at bounding box center [332, 165] width 116 height 11
click at [346, 169] on p "Welcome — you’re officially entered into our $297 Black Friday Sleep Bundle Giv…" at bounding box center [333, 165] width 118 height 13
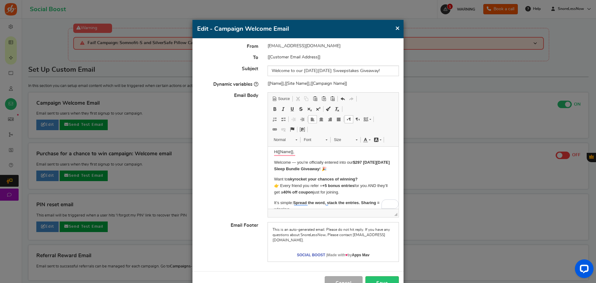
click at [346, 169] on p "Welcome — you’re officially entered into our $297 Black Friday Sleep Bundle Giv…" at bounding box center [333, 165] width 118 height 13
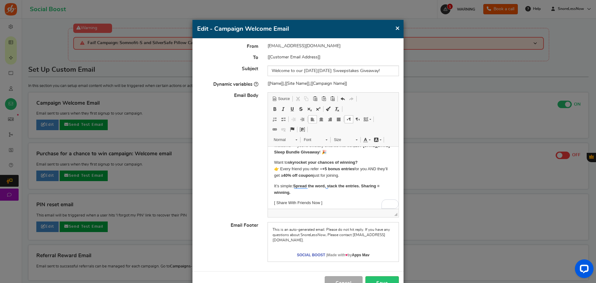
click at [361, 176] on p "Want to skyrocket your chances of winning? 👉 Every friend you refer = +5 bonus …" at bounding box center [333, 168] width 118 height 19
click at [282, 175] on p "Want to skyrocket your chances of winning? 👉 Every friend you refer = +5 bonus …" at bounding box center [333, 168] width 118 height 19
click at [294, 175] on strong "40% off coupon" at bounding box center [298, 175] width 30 height 5
click at [377, 177] on p "Want to skyrocket your chances of winning? 👉 Every friend you refer = +5 bonus …" at bounding box center [333, 168] width 118 height 19
click at [295, 175] on p "Want to skyrocket your chances of winning? 👉 Every friend you refer = +5 bonus …" at bounding box center [333, 168] width 118 height 19
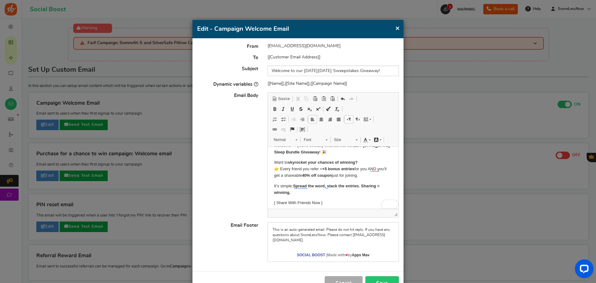
click at [375, 174] on p "Want to skyrocket your chances of winning? 👉 Every friend you refer = +5 bonus …" at bounding box center [333, 168] width 118 height 19
click at [329, 192] on p "​​​​​​​ It’s simple: Spread the word, stack the entries. Sharing = winning." at bounding box center [333, 189] width 118 height 13
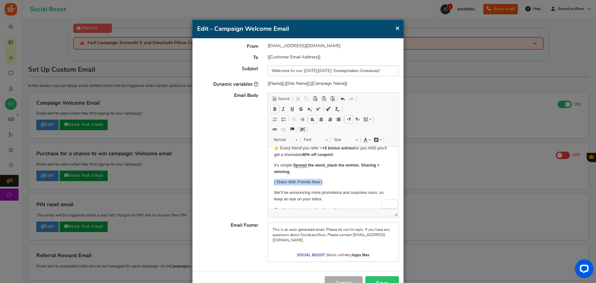
drag, startPoint x: 331, startPoint y: 183, endPoint x: 272, endPoint y: 183, distance: 58.1
click at [272, 183] on html "Hi [[Name]] , Welcome — you’re officially entered into our $297 Black Friday Sl…" at bounding box center [333, 165] width 131 height 121
click at [339, 188] on p "We’ll be announcing more promotions and surprises soon, so keep an eye on your …" at bounding box center [333, 185] width 118 height 13
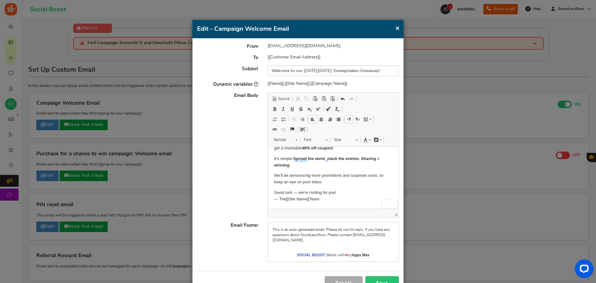
click at [338, 197] on p "Good luck — we’re rooting for you! — The [[Site Name]] Team" at bounding box center [333, 195] width 118 height 13
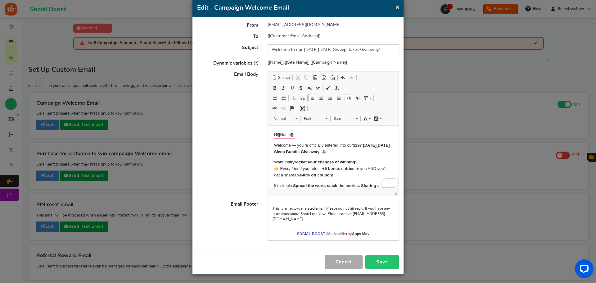
click at [346, 152] on p "Welcome — you’re officially entered into our $297 Black Friday Sleep Bundle Giv…" at bounding box center [333, 148] width 118 height 13
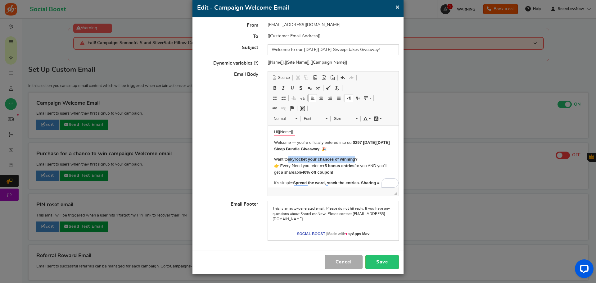
drag, startPoint x: 289, startPoint y: 157, endPoint x: 356, endPoint y: 157, distance: 67.1
click at [356, 157] on strong "skyrocket your chances of winning?" at bounding box center [323, 159] width 70 height 5
click at [274, 86] on span at bounding box center [274, 87] width 5 height 5
click at [338, 157] on p "Want to skyrocket your chances of winning ? 👉 Every friend you refer = +5 bonus…" at bounding box center [333, 165] width 118 height 19
click at [358, 159] on p "Want to skyrocket your chances of winning ? 👉 Every friend you refer = +5 bonus…" at bounding box center [333, 165] width 118 height 19
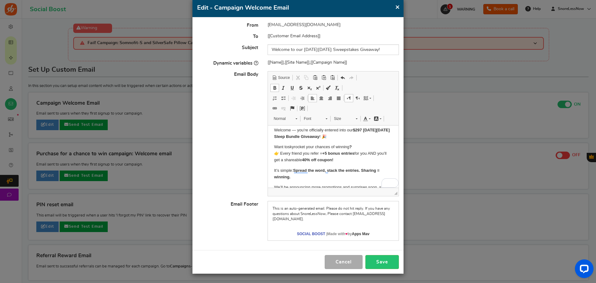
click at [350, 157] on p "Want to skyrocket your chances of winning ? 👉 Every friend you refer = +5 bonus…" at bounding box center [333, 153] width 118 height 19
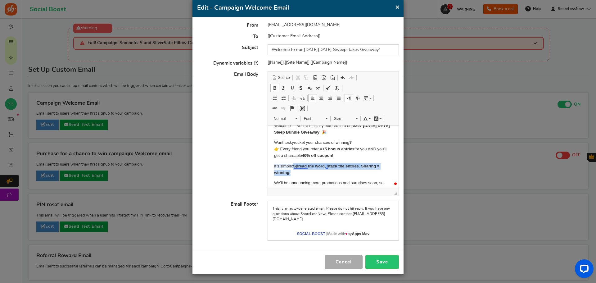
drag, startPoint x: 306, startPoint y: 173, endPoint x: 294, endPoint y: 168, distance: 12.4
click at [294, 168] on p "It’s simple: Spread the word, stack the entries. Sharing = winning." at bounding box center [333, 169] width 118 height 13
click at [274, 88] on span at bounding box center [274, 87] width 5 height 5
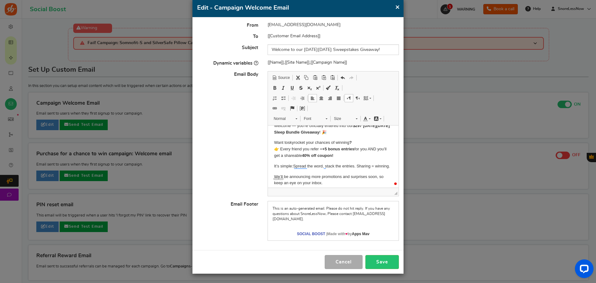
click at [310, 170] on p "It’s simple: Spread the word, stack the entries. Sharing = winning." at bounding box center [333, 166] width 118 height 7
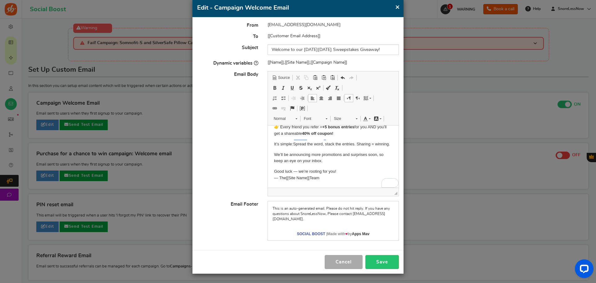
click at [344, 176] on p "Good luck — we’re rooting for you! — The [[Site Name]] Team" at bounding box center [333, 174] width 118 height 13
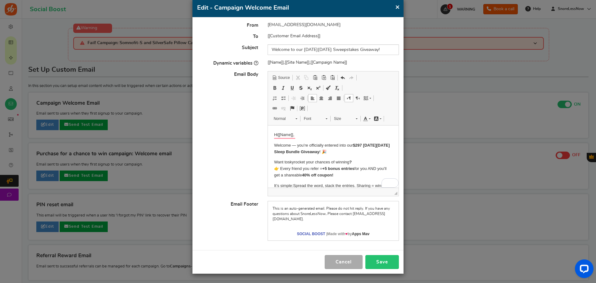
click at [380, 260] on button "Save" at bounding box center [383, 262] width 34 height 14
click at [398, 7] on button "×" at bounding box center [397, 7] width 5 height 8
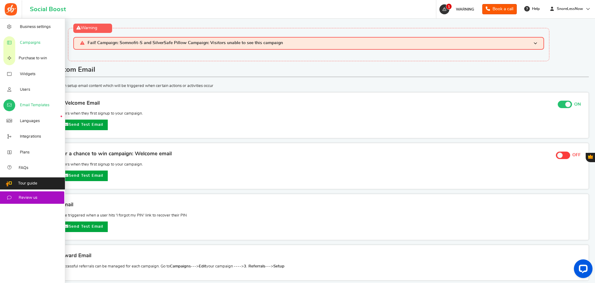
click at [29, 40] on span "Campaigns" at bounding box center [30, 43] width 21 height 6
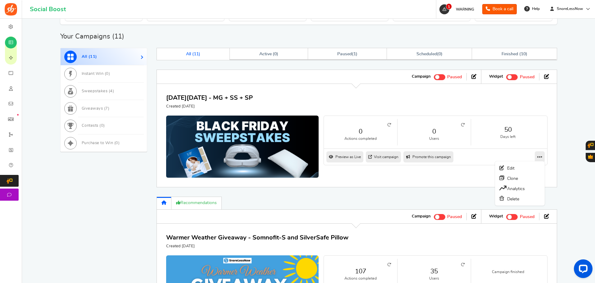
click at [538, 156] on icon at bounding box center [539, 157] width 5 height 6
click at [527, 167] on link "Edit" at bounding box center [520, 168] width 46 height 10
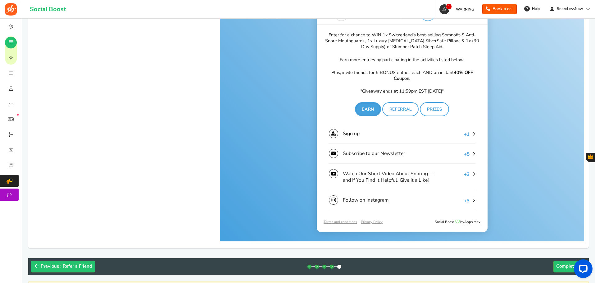
scroll to position [297, 0]
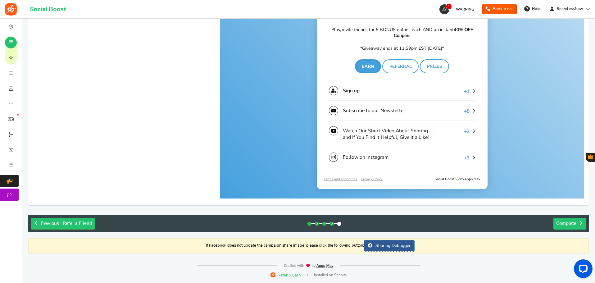
click at [560, 224] on span "Complete" at bounding box center [566, 223] width 20 height 5
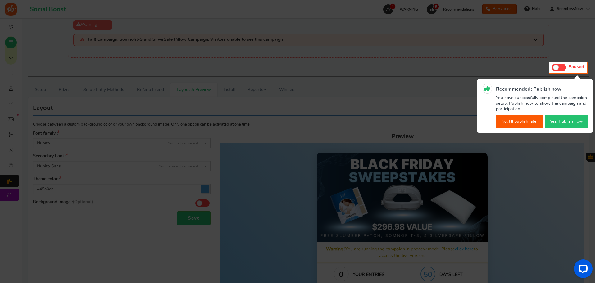
scroll to position [0, 0]
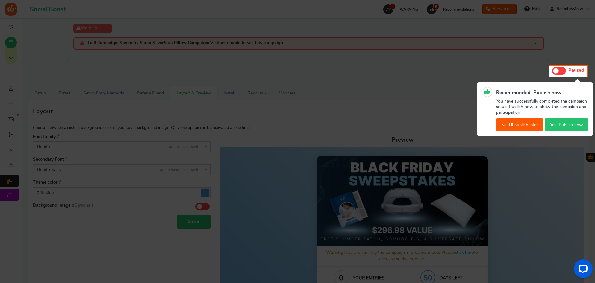
click at [566, 125] on button "Yes, Publish now" at bounding box center [566, 124] width 43 height 13
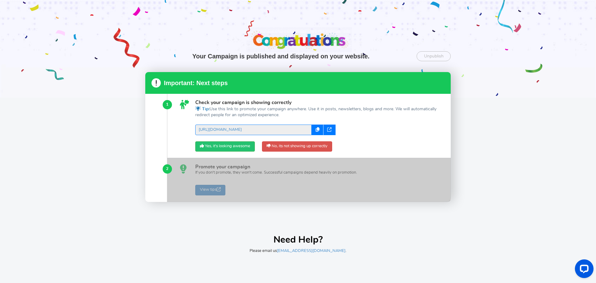
click at [329, 130] on icon at bounding box center [329, 129] width 4 height 4
click at [225, 146] on link "Yes, it's looking awesome" at bounding box center [225, 146] width 60 height 11
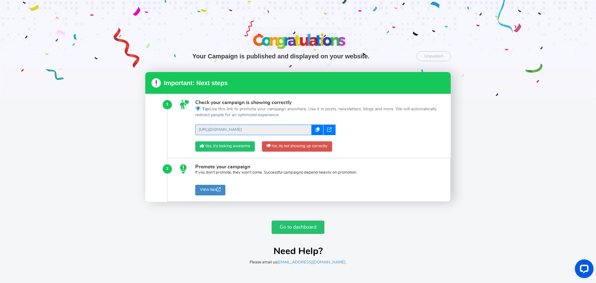
click at [234, 147] on link "Yes, it's looking awesome" at bounding box center [225, 146] width 60 height 11
click at [294, 224] on link "Go to dashboard" at bounding box center [298, 227] width 53 height 13
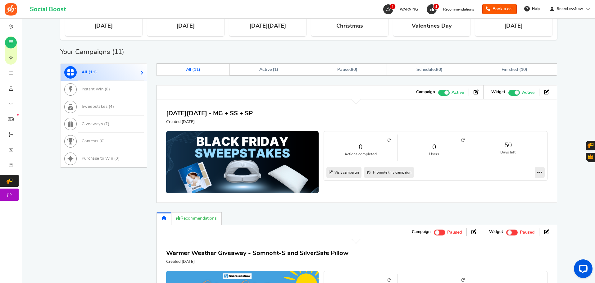
scroll to position [305, 0]
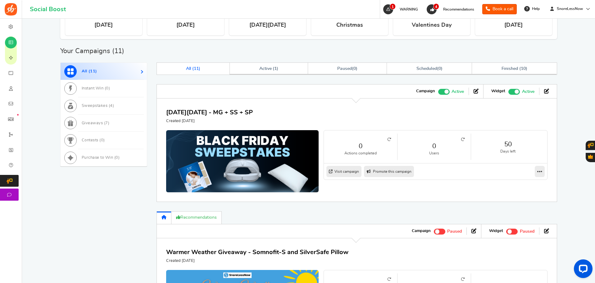
click at [515, 92] on span at bounding box center [517, 91] width 4 height 4
click at [508, 92] on input "Recommended: TURN ON Active Paused" at bounding box center [508, 91] width 0 height 4
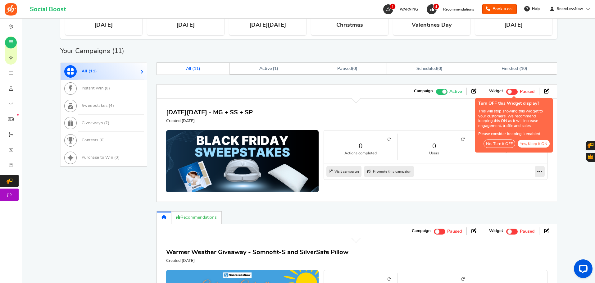
click at [496, 142] on button "No, Turn it OFF" at bounding box center [500, 143] width 32 height 8
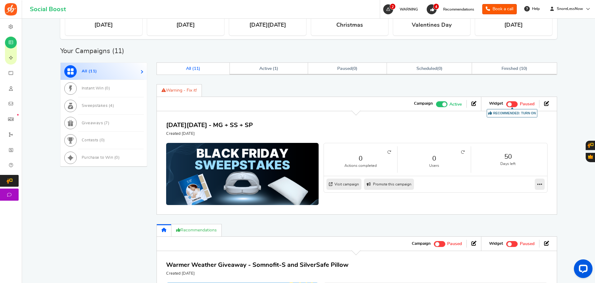
click at [389, 185] on link "Promote this campaign" at bounding box center [389, 184] width 50 height 11
type input "https://amze.me/9SAen?v=01d3"
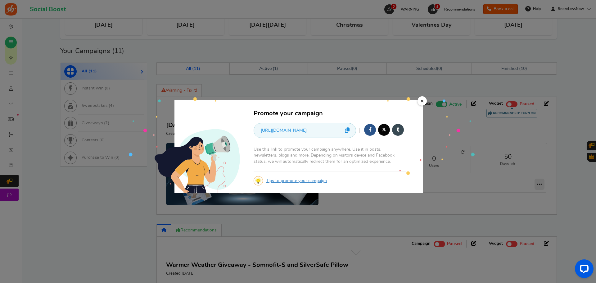
click at [284, 183] on div "Tips to promote your campaign" at bounding box center [330, 180] width 152 height 8
click at [284, 180] on link "Tips to promote your campaign" at bounding box center [296, 181] width 61 height 4
click at [424, 99] on link "×" at bounding box center [422, 100] width 9 height 9
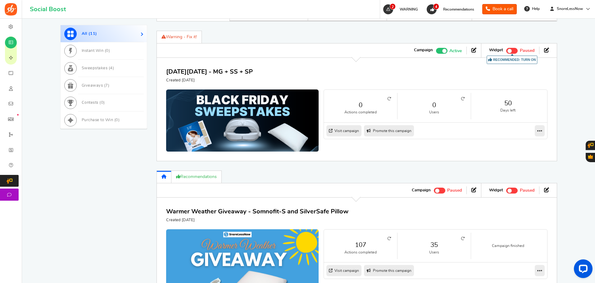
scroll to position [370, 0]
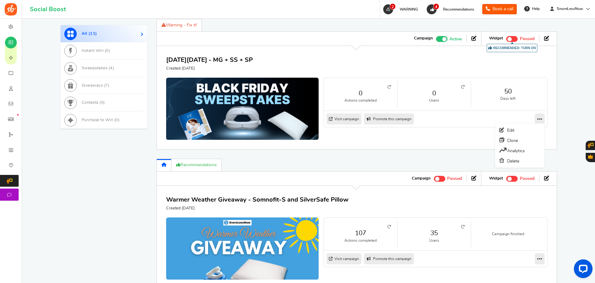
click at [539, 119] on icon at bounding box center [539, 119] width 5 height 6
click at [525, 130] on link "Edit" at bounding box center [520, 130] width 46 height 10
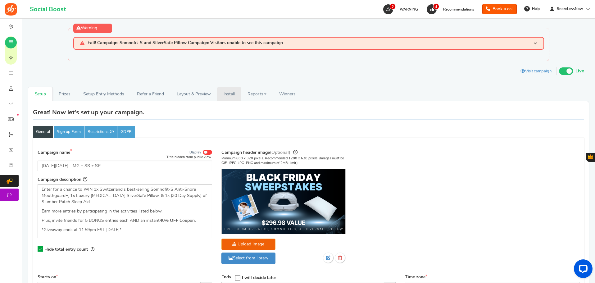
click at [223, 93] on link "Install" at bounding box center [229, 94] width 24 height 14
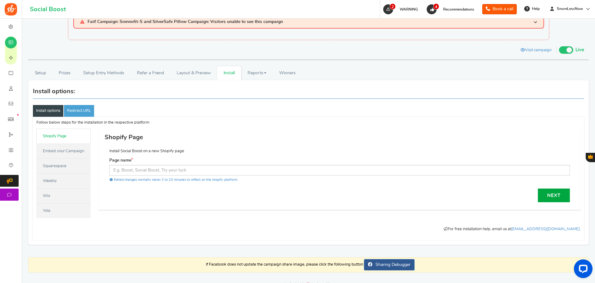
scroll to position [22, 0]
click at [70, 149] on link "Embed your Campaign" at bounding box center [63, 150] width 54 height 15
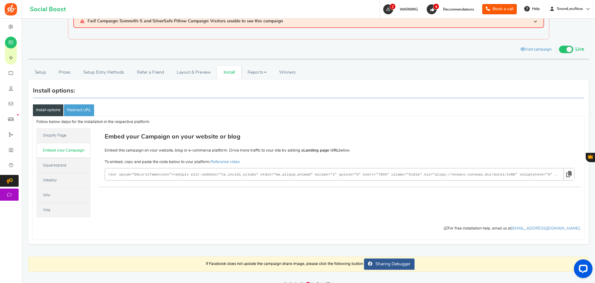
click at [568, 172] on icon at bounding box center [569, 173] width 6 height 11
